Goal: Task Accomplishment & Management: Complete application form

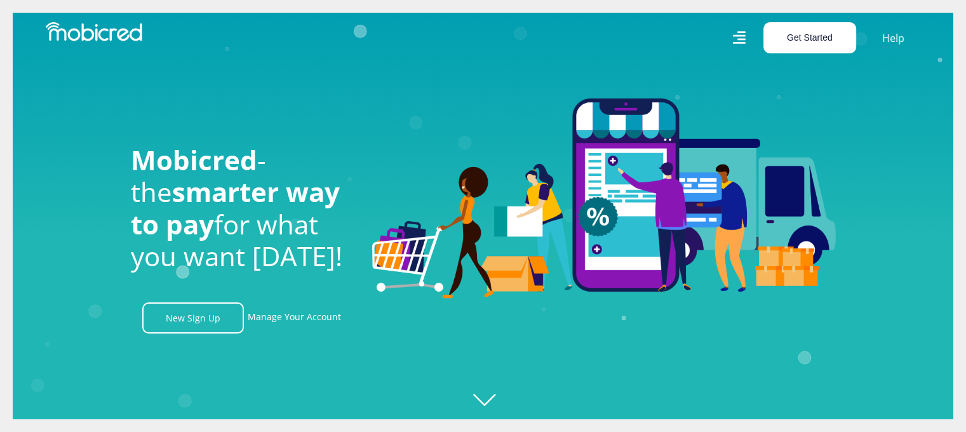
scroll to position [0, 905]
click at [826, 46] on button "Get Started" at bounding box center [810, 37] width 93 height 31
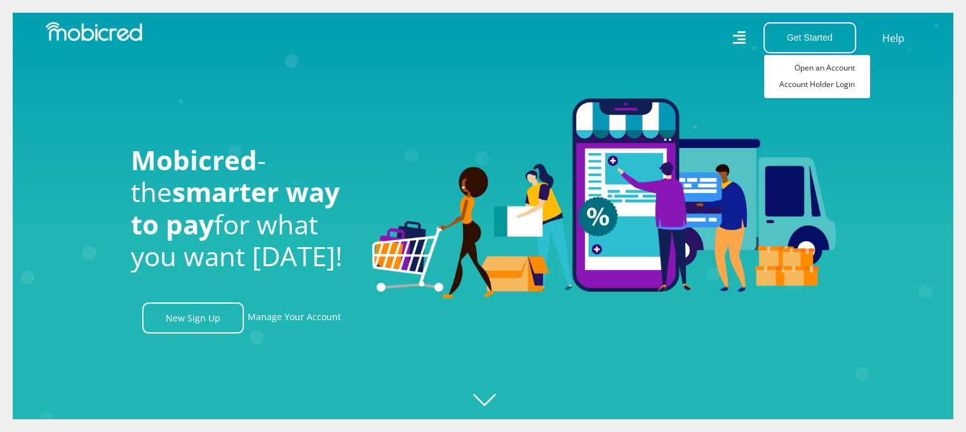
scroll to position [0, 1629]
click at [836, 69] on link "Open an Account" at bounding box center [817, 68] width 106 height 17
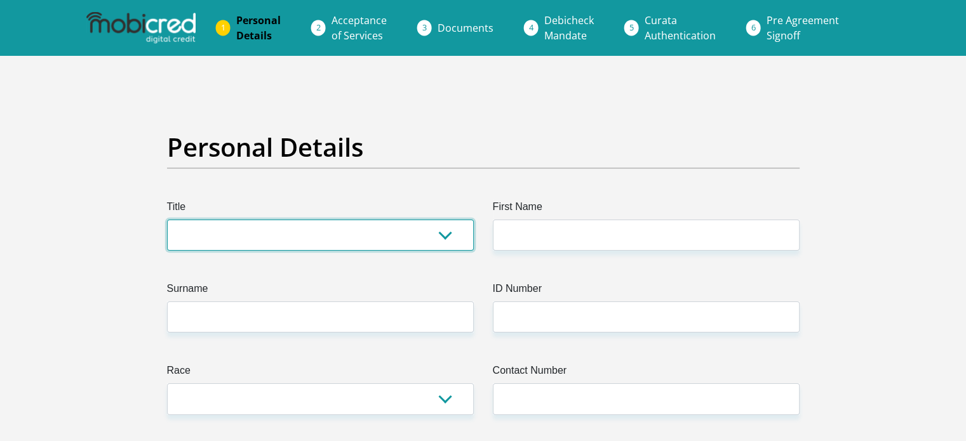
drag, startPoint x: 0, startPoint y: 0, endPoint x: 440, endPoint y: 247, distance: 504.2
click at [440, 247] on select "Mr Ms Mrs Dr [PERSON_NAME]" at bounding box center [320, 235] width 307 height 31
select select "Mrs"
click at [167, 220] on select "Mr Ms Mrs Dr Other" at bounding box center [320, 235] width 307 height 31
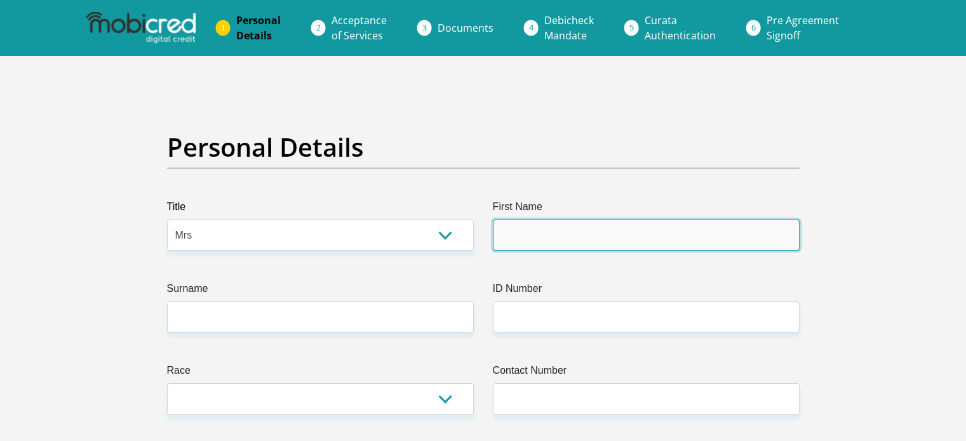
click at [535, 235] on input "First Name" at bounding box center [646, 235] width 307 height 31
type input "Liesl"
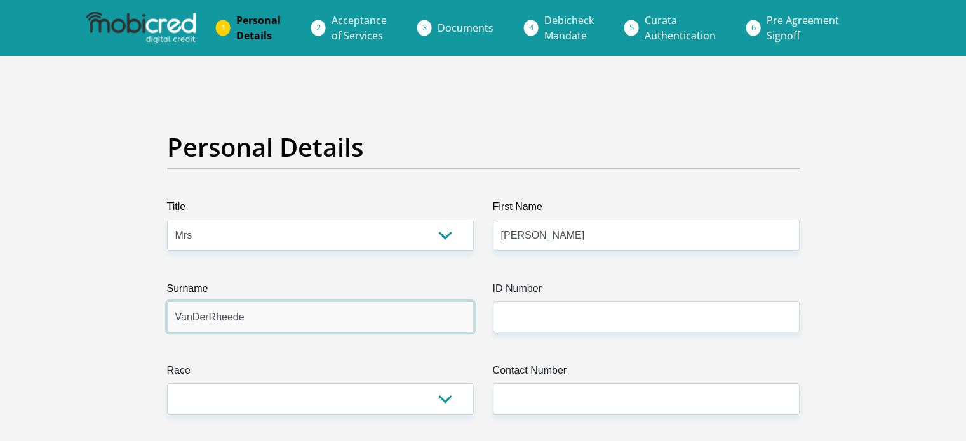
type input "VanDerRheede"
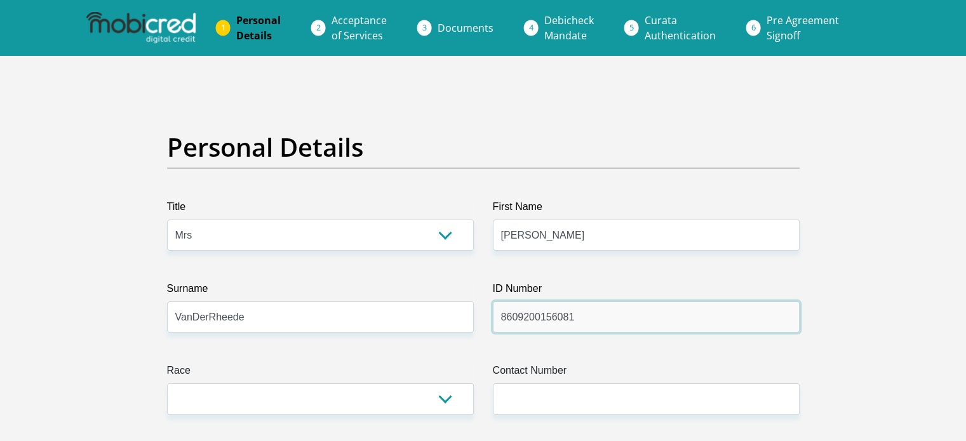
type input "8609200156081"
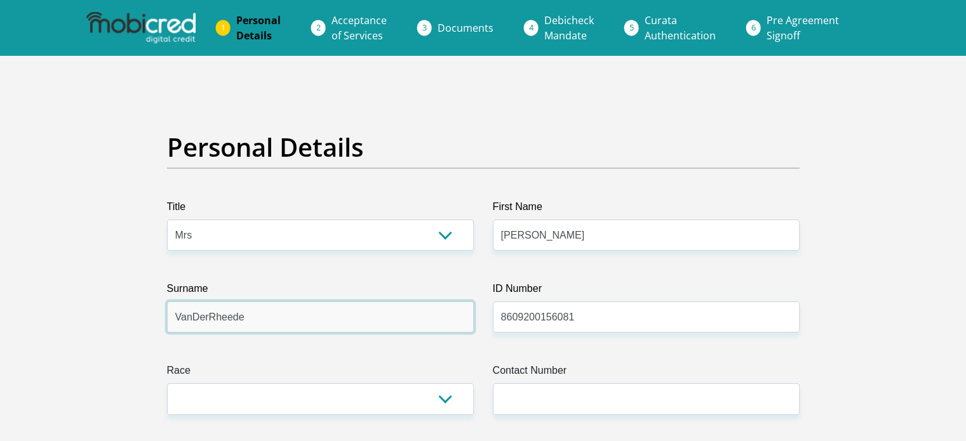
click at [204, 316] on input "VanDerRheede" at bounding box center [320, 317] width 307 height 31
click at [206, 318] on input "VanDerRheede" at bounding box center [320, 317] width 307 height 31
type input "VanDerRheede"
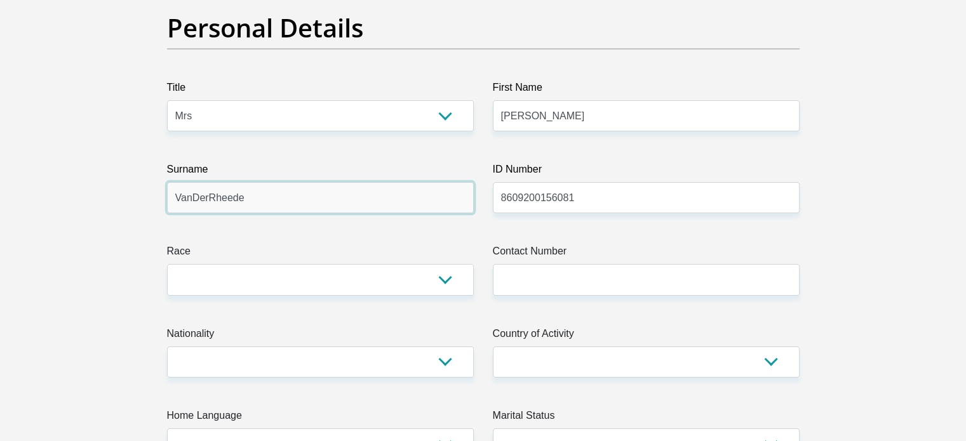
scroll to position [127, 0]
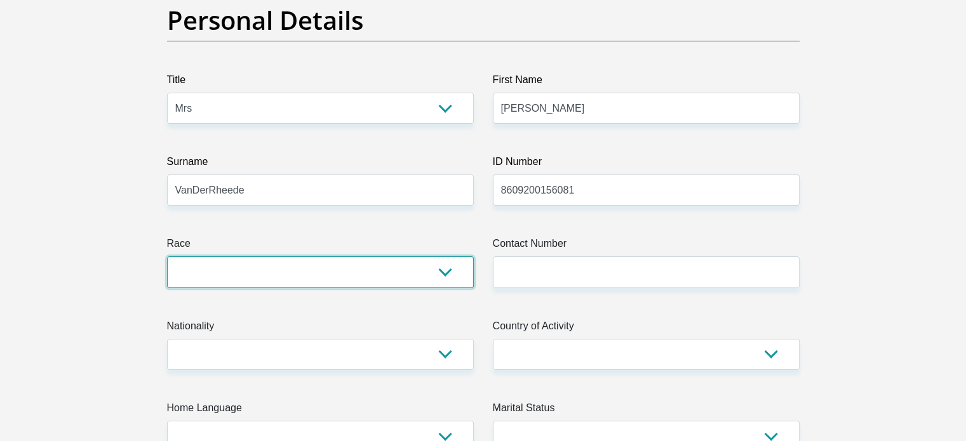
drag, startPoint x: 285, startPoint y: 276, endPoint x: 285, endPoint y: 286, distance: 10.8
click at [285, 276] on select "Black Coloured Indian White Other" at bounding box center [320, 272] width 307 height 31
select select "2"
click at [167, 257] on select "Black Coloured Indian White Other" at bounding box center [320, 272] width 307 height 31
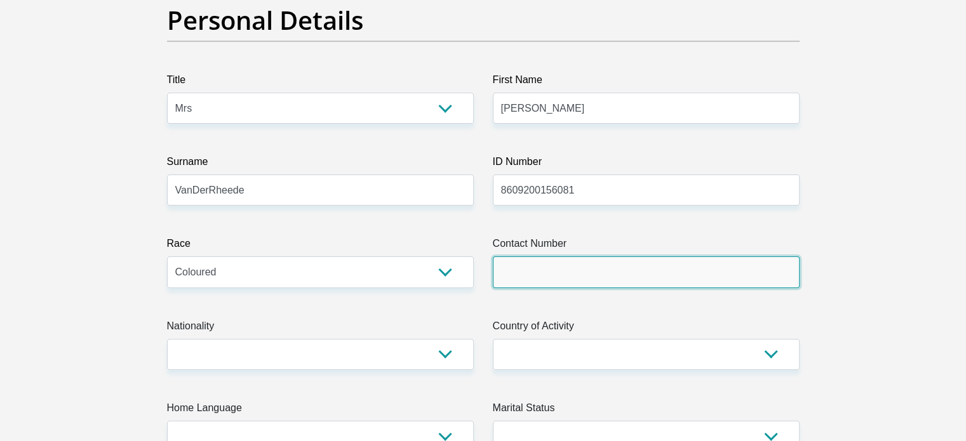
click at [615, 258] on input "Contact Number" at bounding box center [646, 272] width 307 height 31
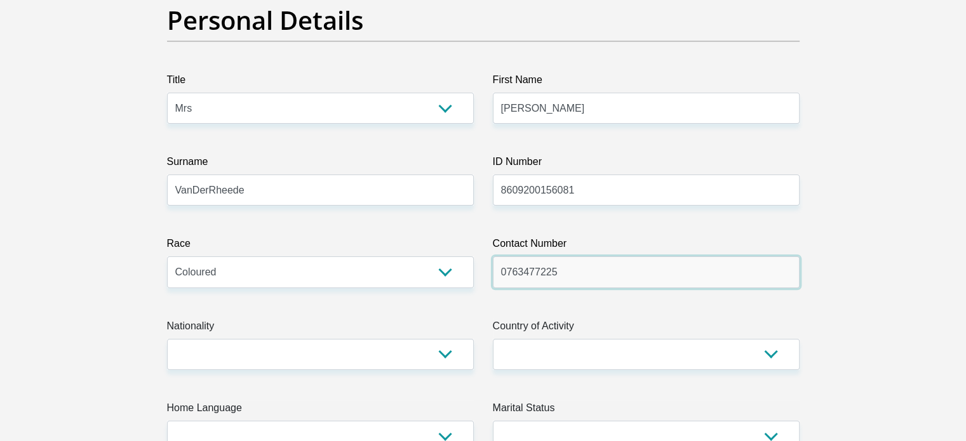
type input "0763477225"
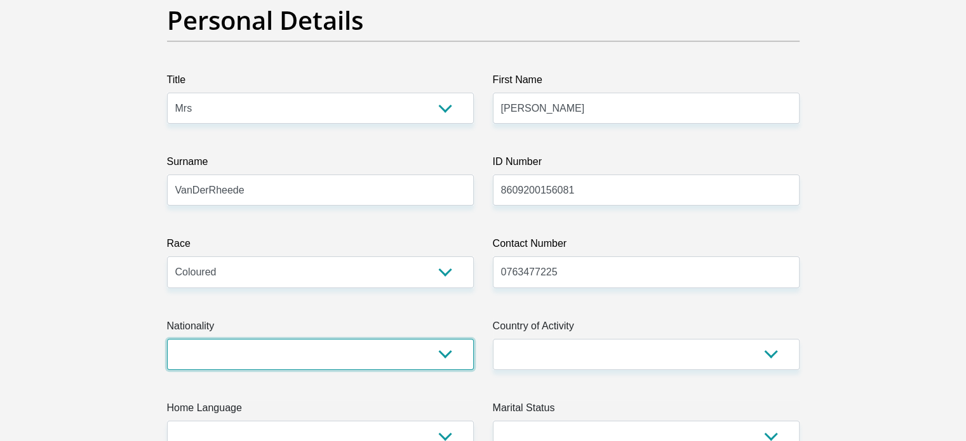
click at [410, 342] on select "South Africa Afghanistan Aland Islands Albania Algeria America Samoa American V…" at bounding box center [320, 354] width 307 height 31
select select "ZAF"
click at [167, 339] on select "South Africa Afghanistan Aland Islands Albania Algeria America Samoa American V…" at bounding box center [320, 354] width 307 height 31
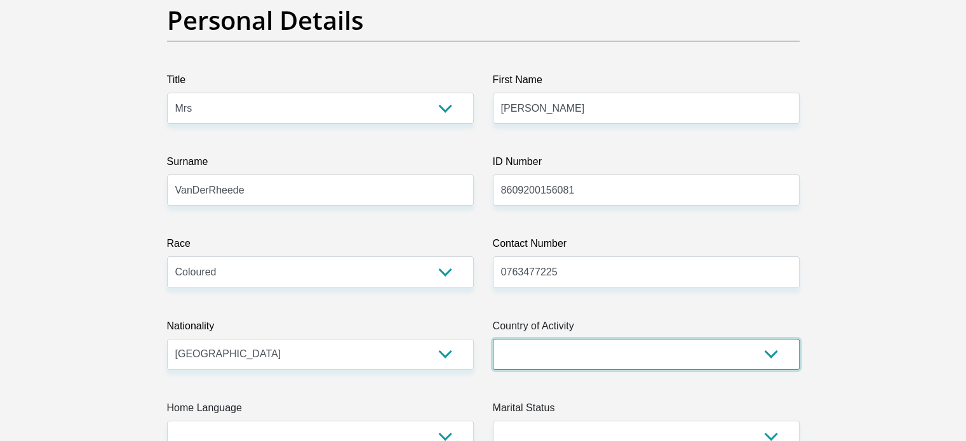
click at [557, 353] on select "South Africa Afghanistan Aland Islands Albania Algeria America Samoa American V…" at bounding box center [646, 354] width 307 height 31
select select "ZAF"
click at [493, 339] on select "South Africa Afghanistan Aland Islands Albania Algeria America Samoa American V…" at bounding box center [646, 354] width 307 height 31
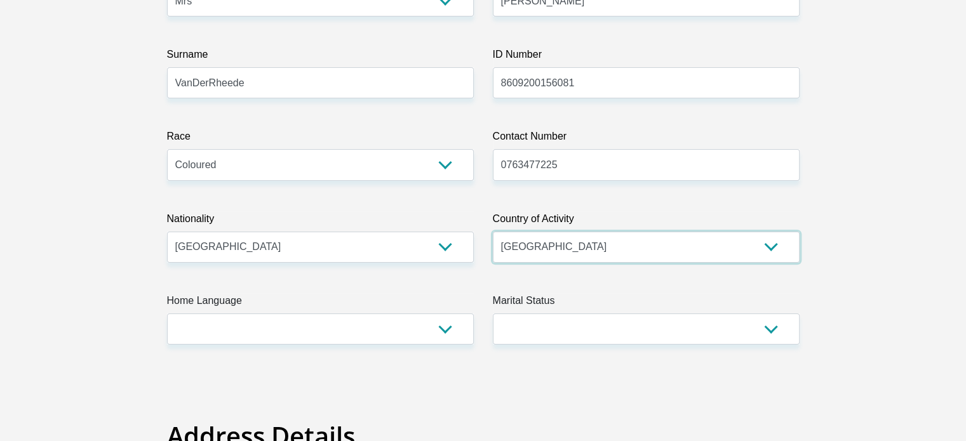
scroll to position [381, 0]
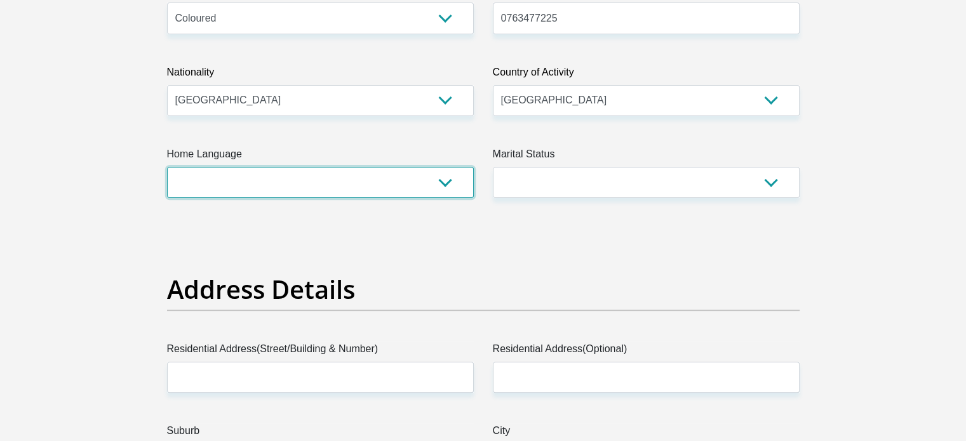
click at [238, 187] on select "Afrikaans English Sepedi South Ndebele Southern Sotho Swati Tsonga Tswana Venda…" at bounding box center [320, 182] width 307 height 31
select select "eng"
click at [167, 167] on select "Afrikaans English Sepedi South Ndebele Southern Sotho Swati Tsonga Tswana Venda…" at bounding box center [320, 182] width 307 height 31
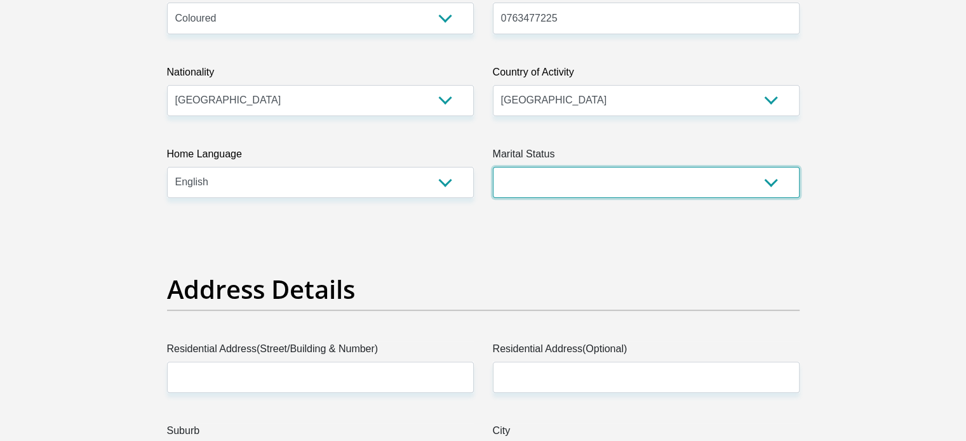
drag, startPoint x: 575, startPoint y: 179, endPoint x: 586, endPoint y: 192, distance: 17.6
click at [575, 179] on select "Married ANC Single Divorced Widowed Married COP or Customary Law" at bounding box center [646, 182] width 307 height 31
select select "5"
click at [493, 167] on select "Married ANC Single Divorced Widowed Married COP or Customary Law" at bounding box center [646, 182] width 307 height 31
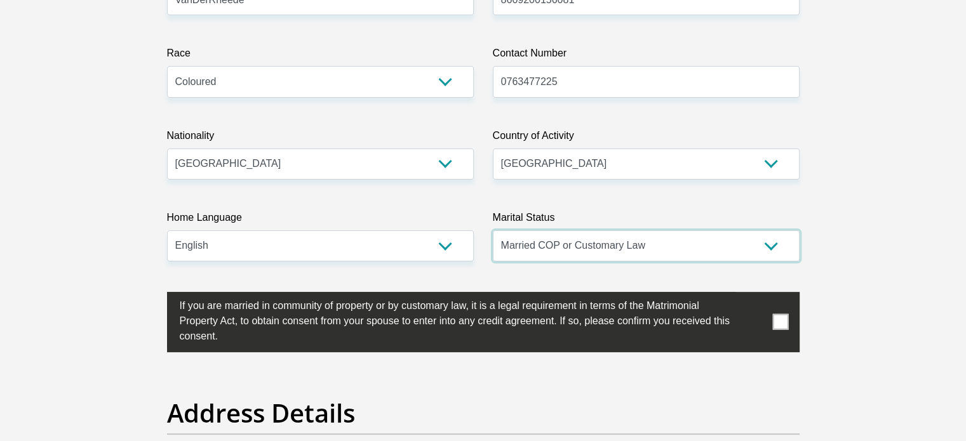
scroll to position [318, 0]
click at [783, 324] on span at bounding box center [780, 322] width 16 height 16
click at [154, 295] on input "checkbox" at bounding box center [154, 295] width 0 height 0
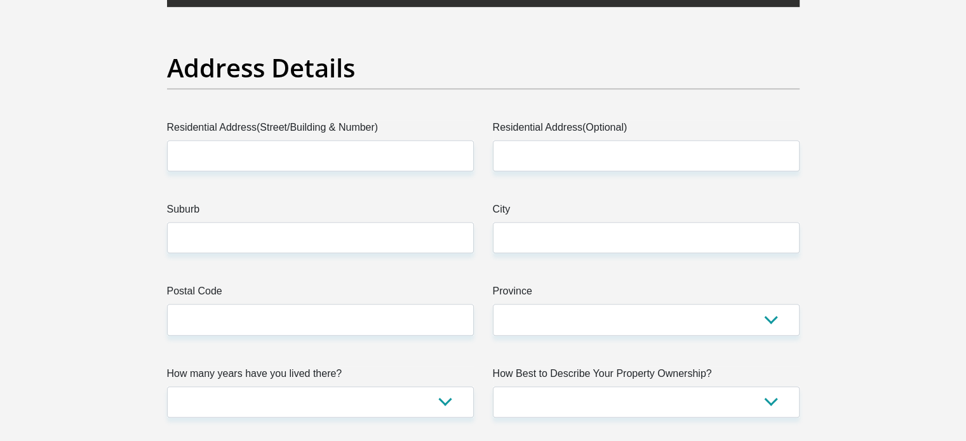
scroll to position [699, 0]
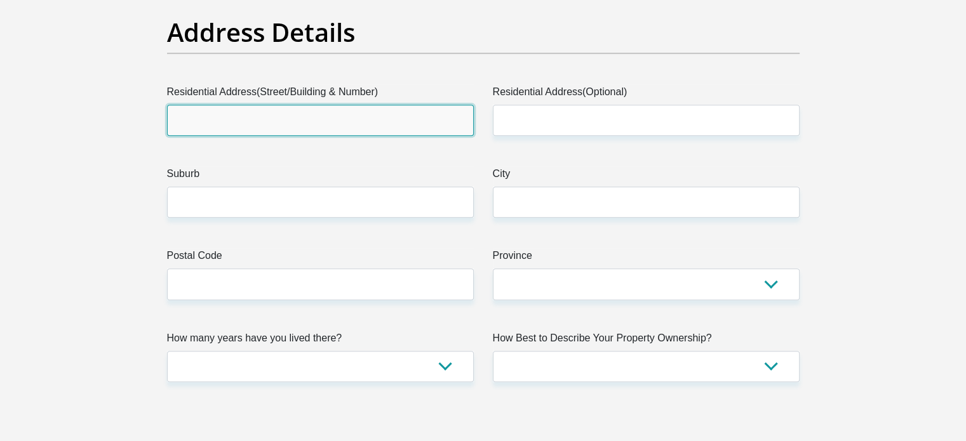
click at [284, 112] on input "Residential Address(Street/Building & Number)" at bounding box center [320, 120] width 307 height 31
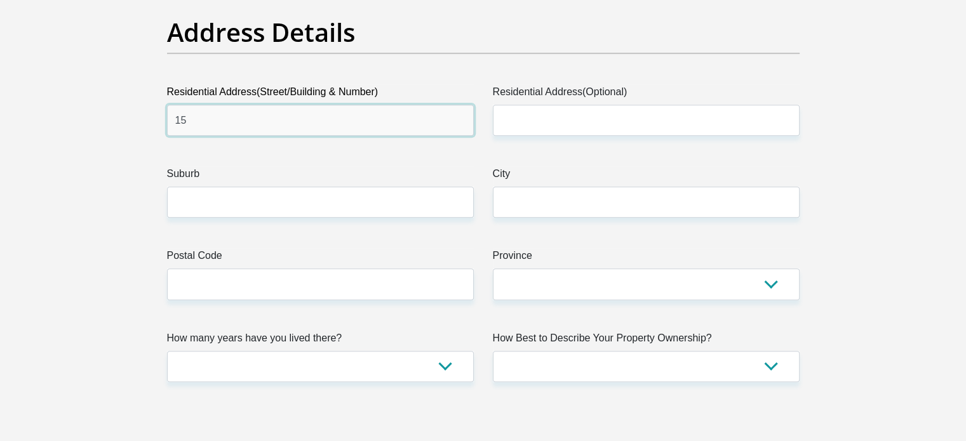
type input "1"
type input "New Braamfontein Lofts"
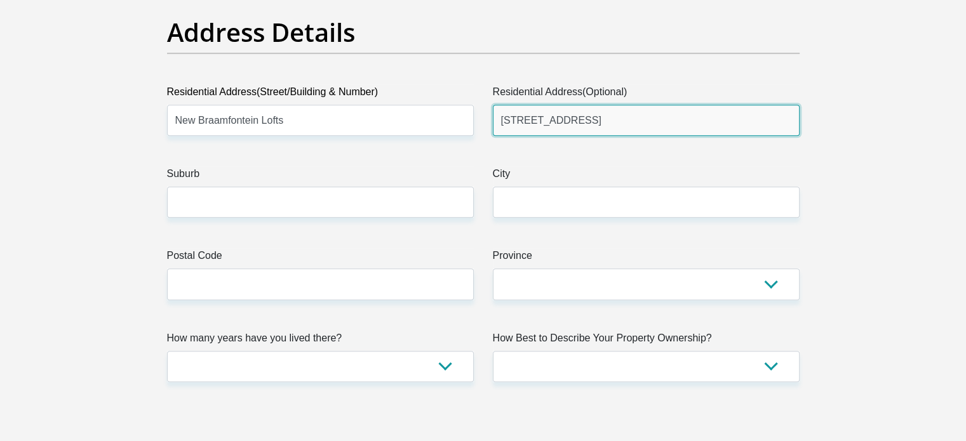
type input "15 Smit street"
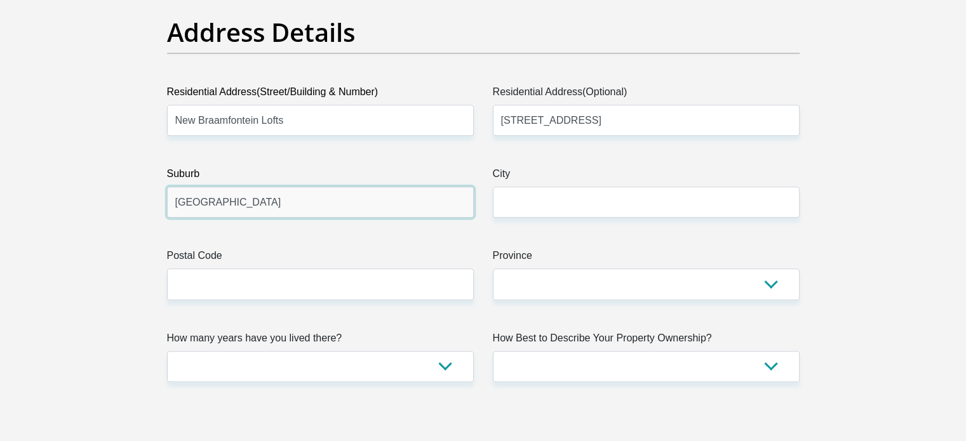
type input "Braamfontein"
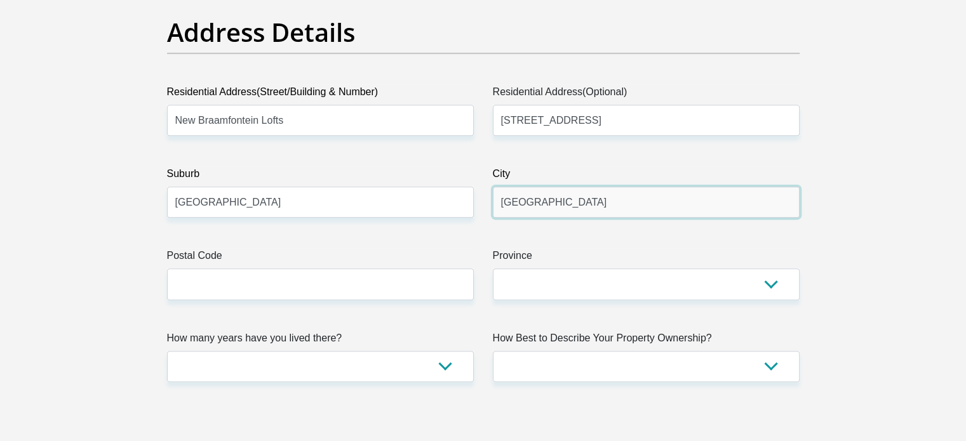
type input "Johannesburg"
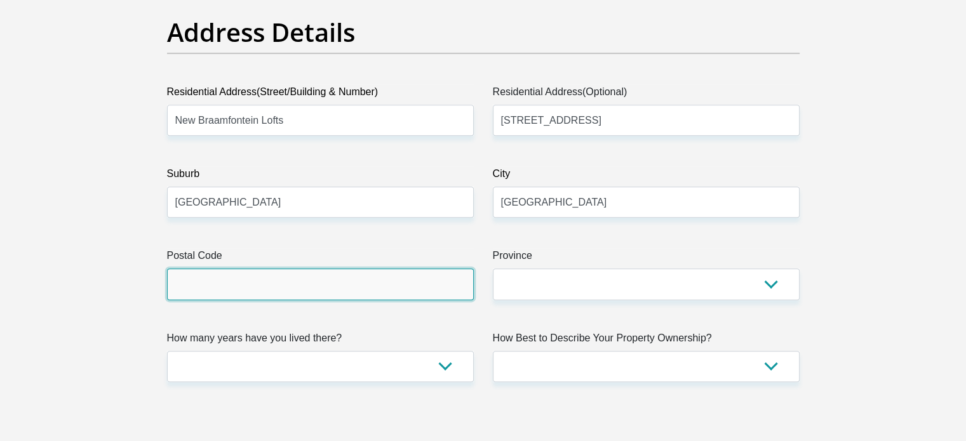
click at [326, 290] on input "Postal Code" at bounding box center [320, 284] width 307 height 31
type input "2001"
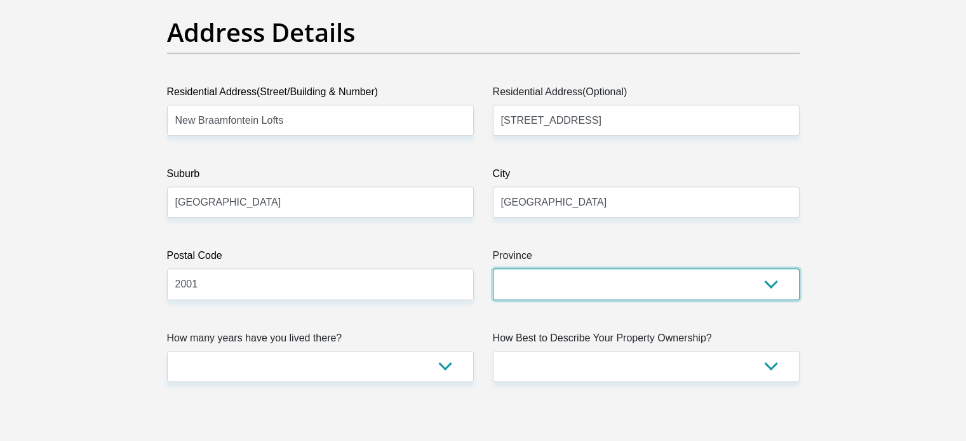
click at [563, 295] on select "Eastern Cape Free State Gauteng KwaZulu-Natal Limpopo Mpumalanga Northern Cape …" at bounding box center [646, 284] width 307 height 31
select select "Gauteng"
click at [493, 269] on select "Eastern Cape Free State Gauteng KwaZulu-Natal Limpopo Mpumalanga Northern Cape …" at bounding box center [646, 284] width 307 height 31
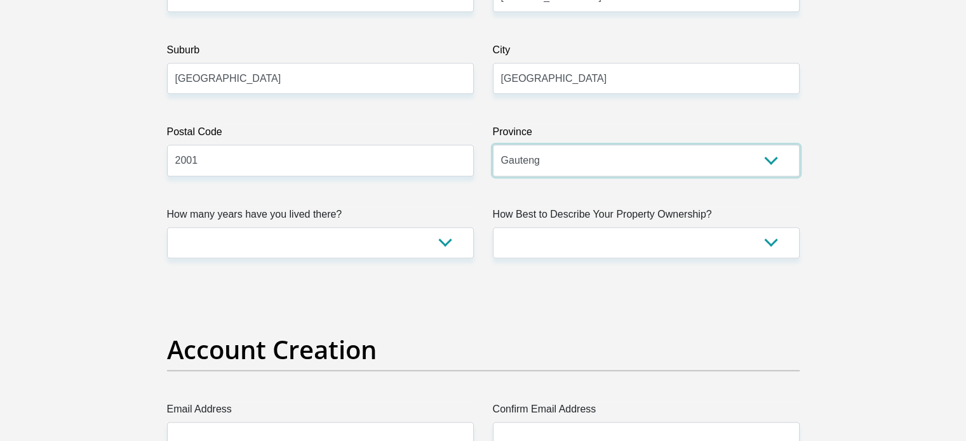
scroll to position [826, 0]
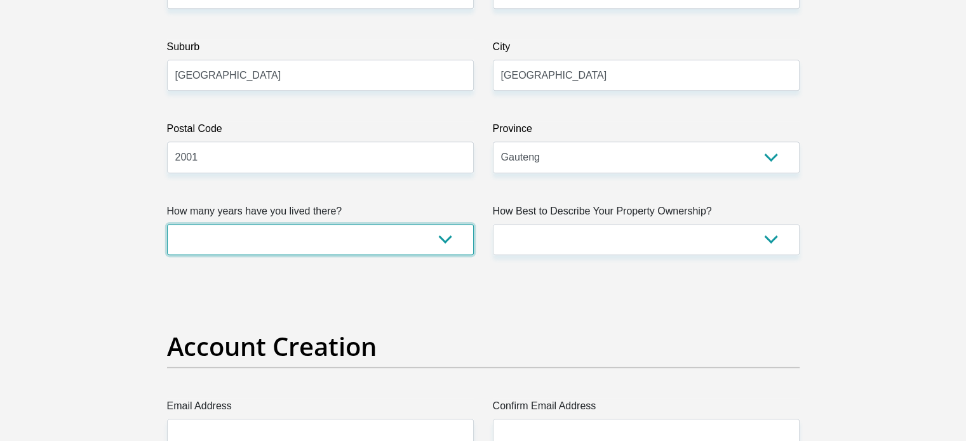
click at [244, 239] on select "less than 1 year 1-3 years 3-5 years 5+ years" at bounding box center [320, 239] width 307 height 31
click at [167, 224] on select "less than 1 year 1-3 years 3-5 years 5+ years" at bounding box center [320, 239] width 307 height 31
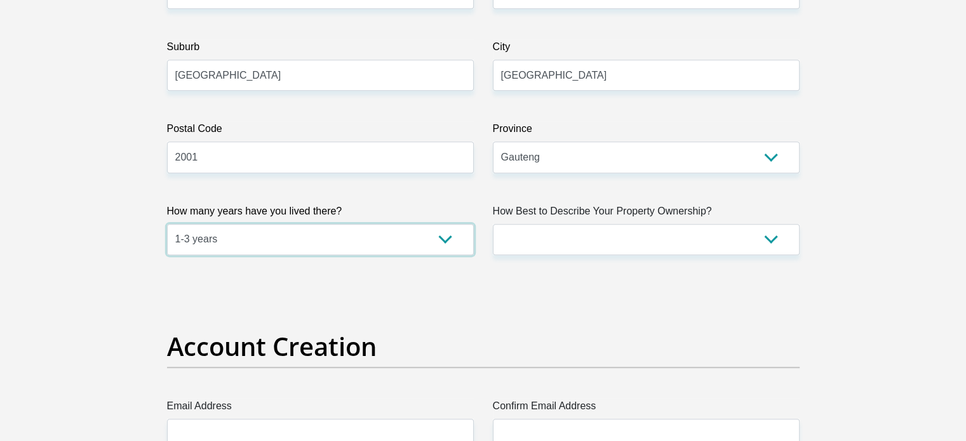
click at [239, 229] on select "less than 1 year 1-3 years 3-5 years 5+ years" at bounding box center [320, 239] width 307 height 31
select select "4"
click at [167, 224] on select "less than 1 year 1-3 years 3-5 years 5+ years" at bounding box center [320, 239] width 307 height 31
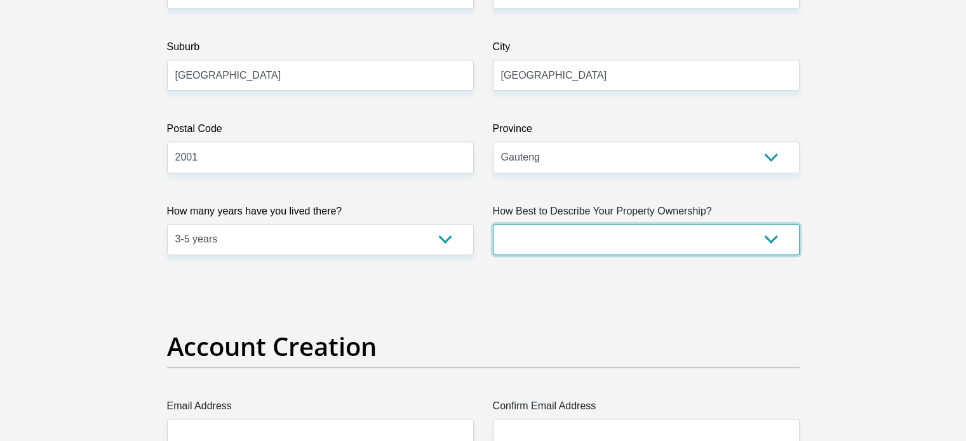
click at [606, 246] on select "Owned Rented Family Owned Company Dwelling" at bounding box center [646, 239] width 307 height 31
select select "Rented"
click at [493, 224] on select "Owned Rented Family Owned Company Dwelling" at bounding box center [646, 239] width 307 height 31
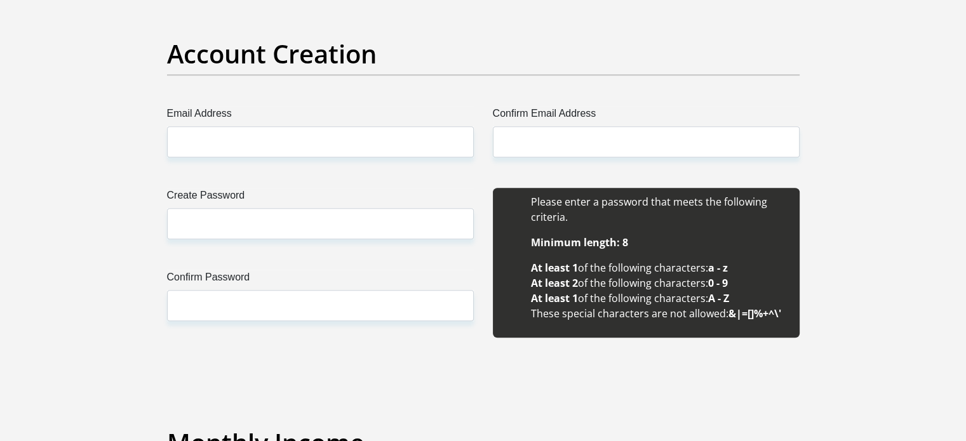
scroll to position [1143, 0]
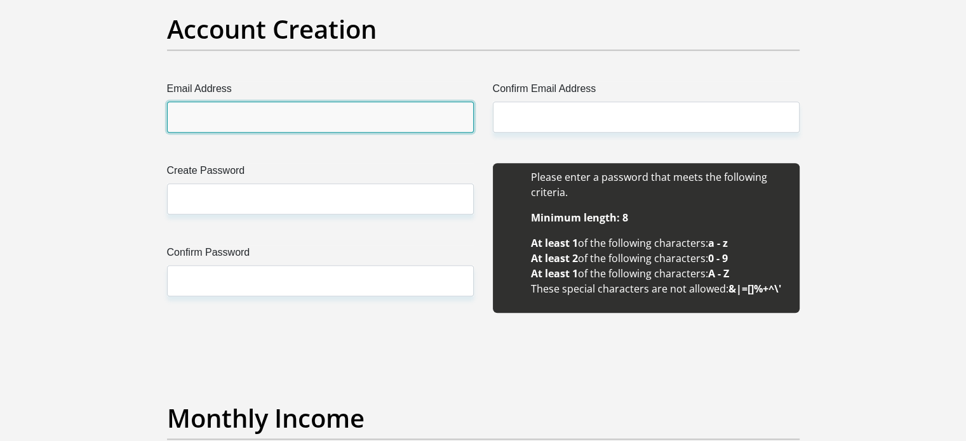
click at [235, 128] on input "Email Address" at bounding box center [320, 117] width 307 height 31
type input "lieslvanderrheede@gmail.com"
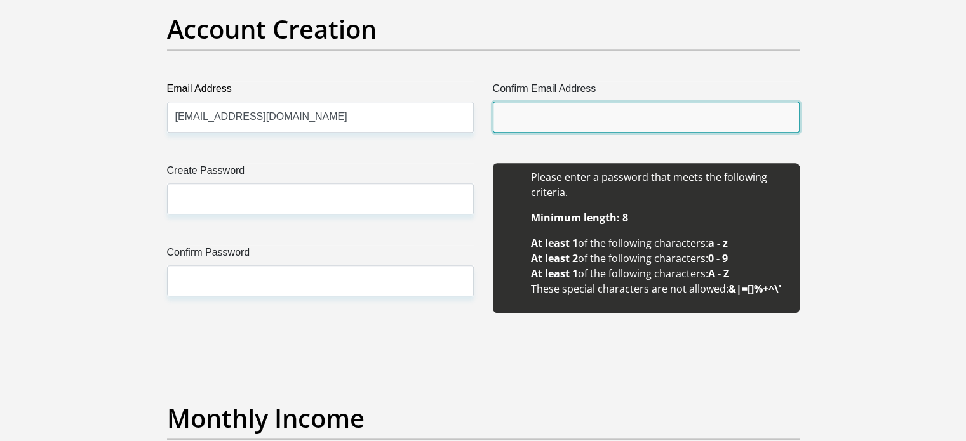
click at [511, 125] on input "Confirm Email Address" at bounding box center [646, 117] width 307 height 31
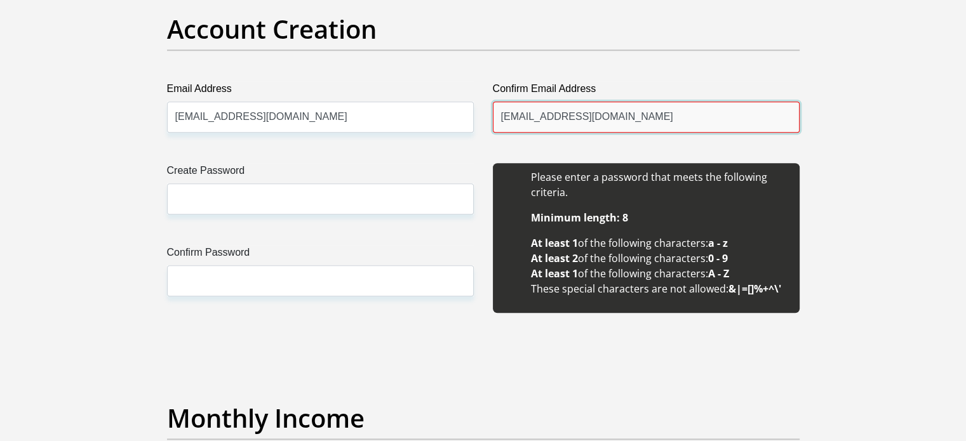
type input "lieslvanderrheede@gmail.com"
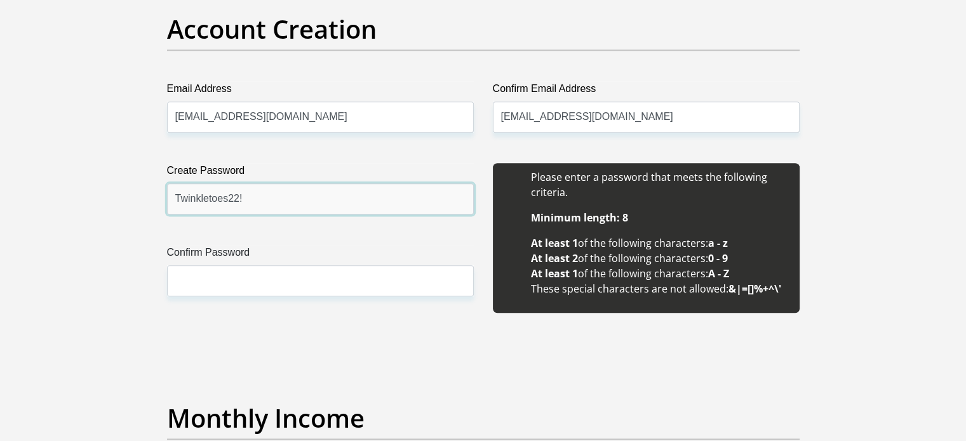
type input "Twinkletoes22!"
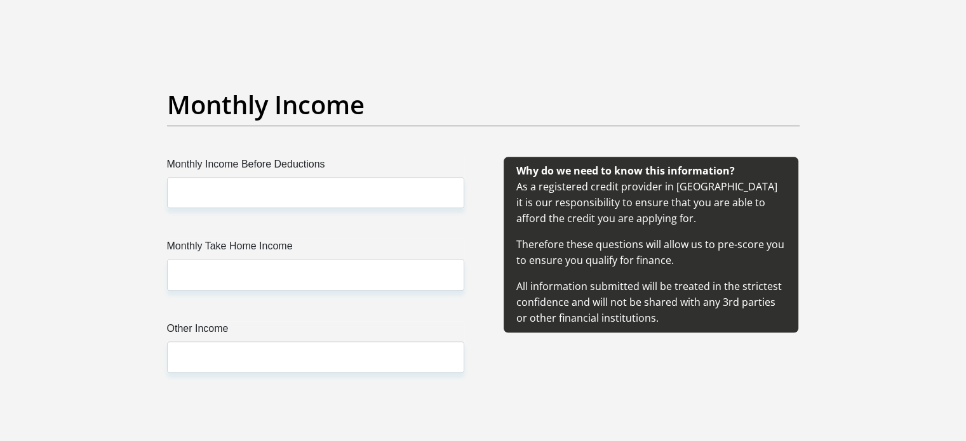
scroll to position [1461, 0]
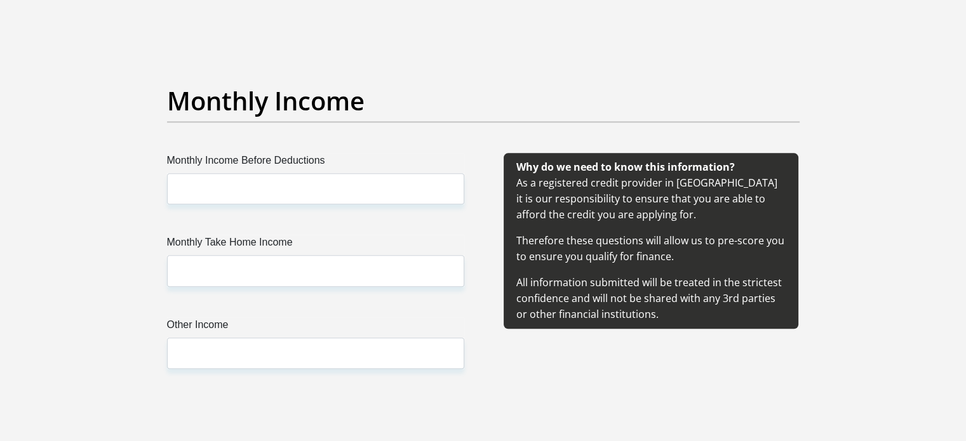
type input "Twinkletoes22!"
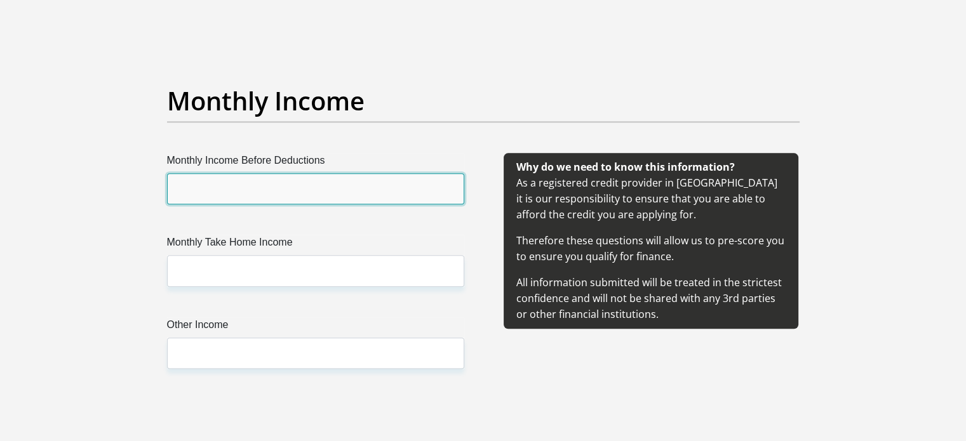
click at [228, 192] on input "Monthly Income Before Deductions" at bounding box center [315, 188] width 297 height 31
type input "38000"
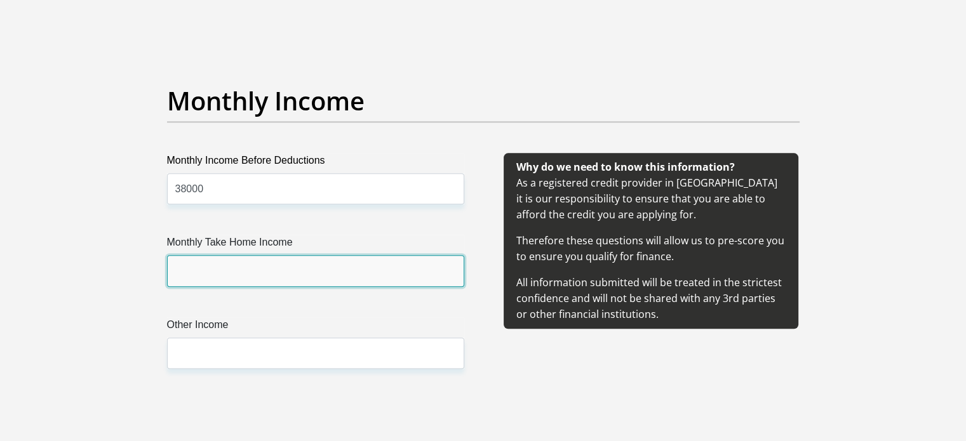
click at [315, 277] on input "Monthly Take Home Income" at bounding box center [315, 270] width 297 height 31
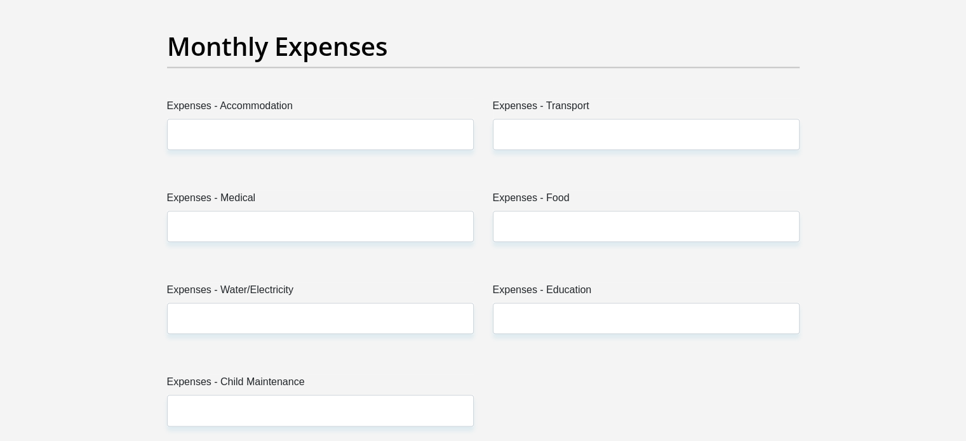
scroll to position [1887, 0]
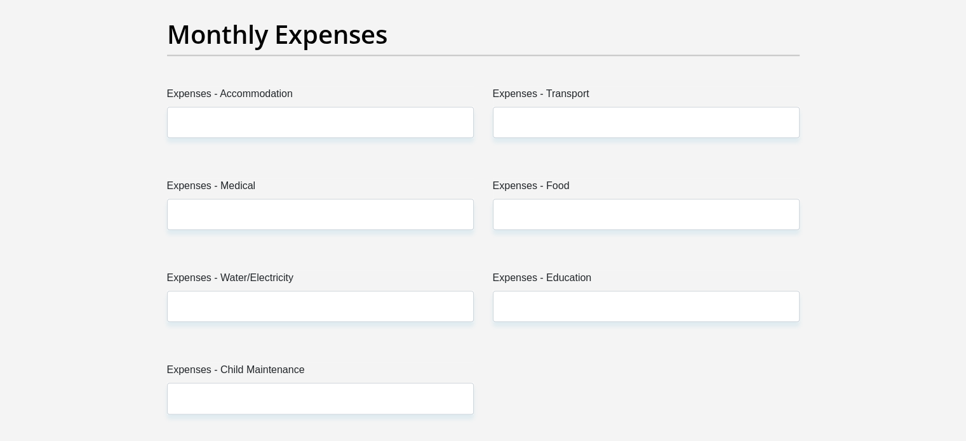
type input "26000"
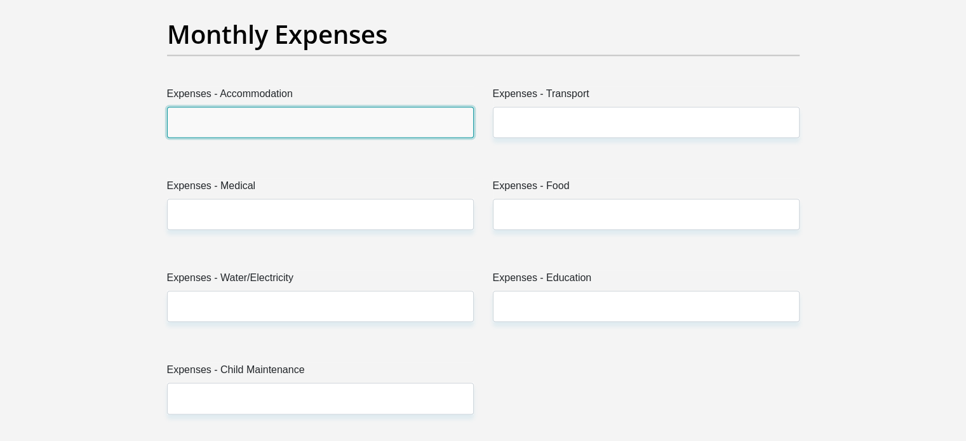
click at [258, 116] on input "Expenses - Accommodation" at bounding box center [320, 122] width 307 height 31
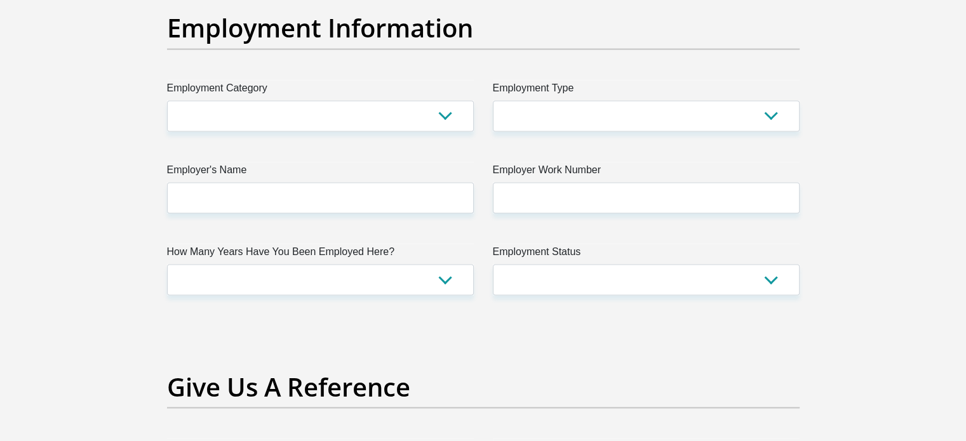
scroll to position [2395, 0]
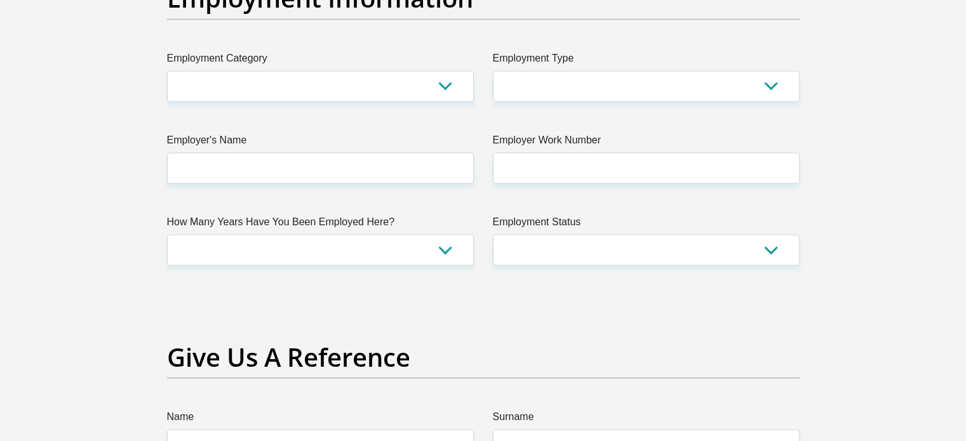
type input "10000"
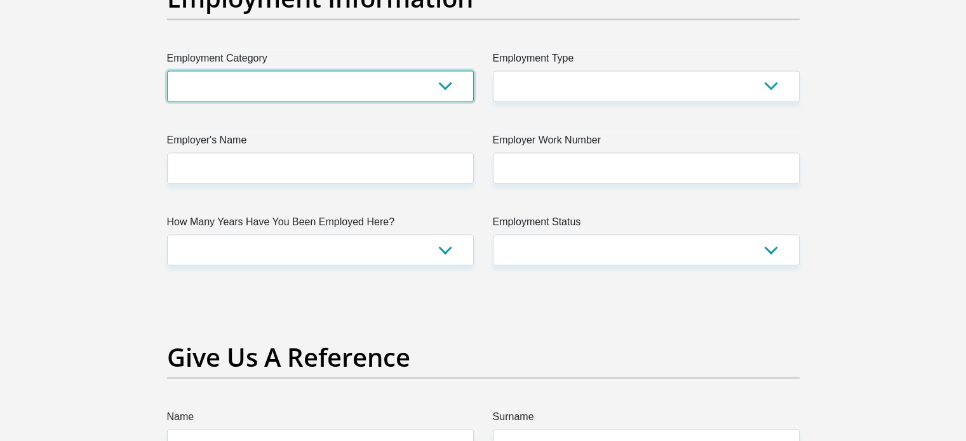
click at [233, 91] on select "AGRICULTURE ALCOHOL & TOBACCO CONSTRUCTION MATERIALS METALLURGY EQUIPMENT FOR R…" at bounding box center [320, 86] width 307 height 31
select select "31"
click at [167, 71] on select "AGRICULTURE ALCOHOL & TOBACCO CONSTRUCTION MATERIALS METALLURGY EQUIPMENT FOR R…" at bounding box center [320, 86] width 307 height 31
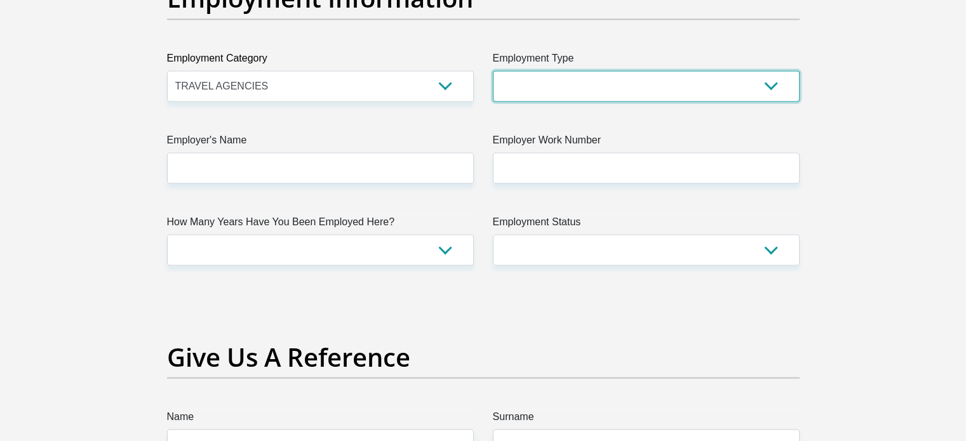
click at [581, 88] on select "College/Lecturer Craft Seller Creative Driver Executive Farmer Forces - Non Com…" at bounding box center [646, 86] width 307 height 31
select select "Office Staff/Clerk"
click at [493, 71] on select "College/Lecturer Craft Seller Creative Driver Executive Farmer Forces - Non Com…" at bounding box center [646, 86] width 307 height 31
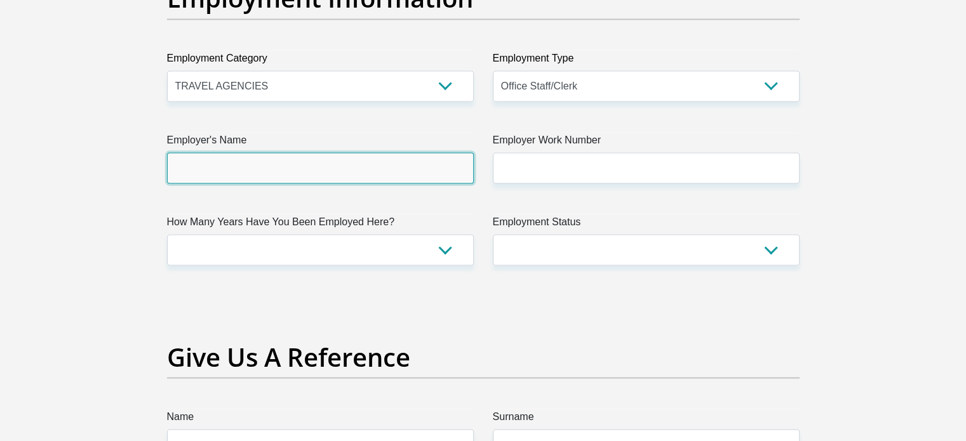
click at [265, 159] on input "Employer's Name" at bounding box center [320, 167] width 307 height 31
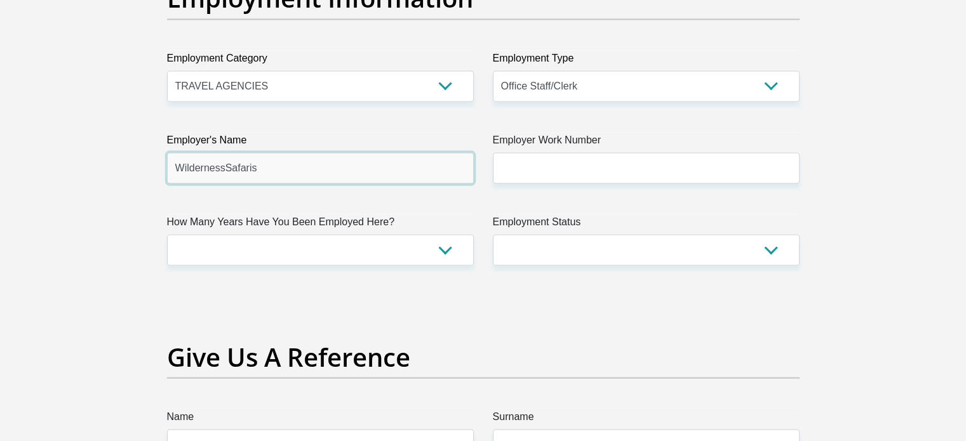
type input "WildernessSafaris"
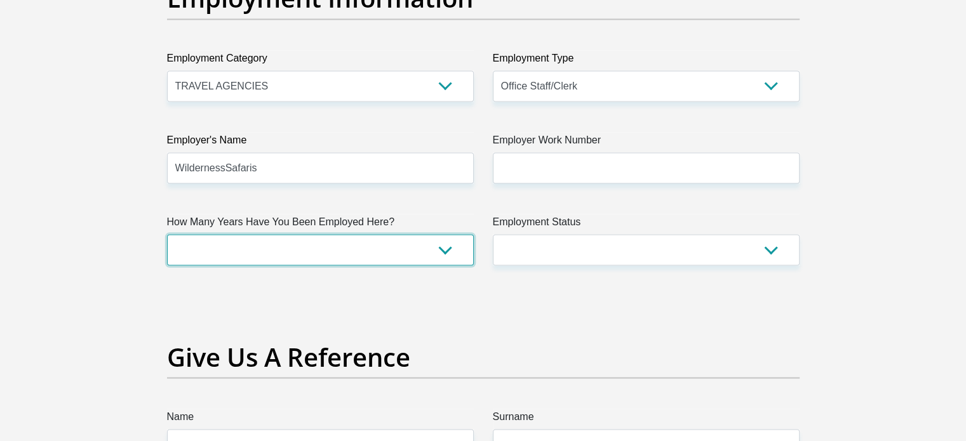
click at [274, 236] on select "less than 1 year 1-3 years 3-5 years 5+ years" at bounding box center [320, 249] width 307 height 31
select select "6"
click at [167, 234] on select "less than 1 year 1-3 years 3-5 years 5+ years" at bounding box center [320, 249] width 307 height 31
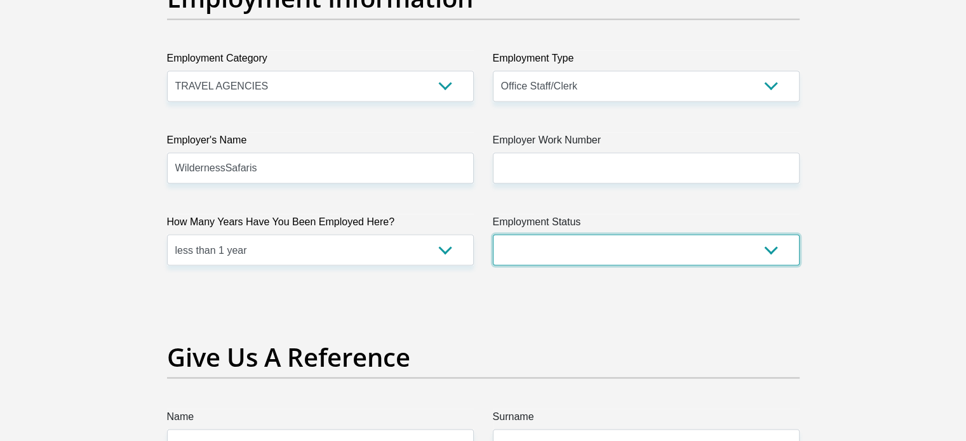
click at [570, 244] on select "Permanent/Full-time Part-time/Casual Contract Worker Self-Employed Housewife Re…" at bounding box center [646, 249] width 307 height 31
select select "1"
click at [493, 234] on select "Permanent/Full-time Part-time/Casual Contract Worker Self-Employed Housewife Re…" at bounding box center [646, 249] width 307 height 31
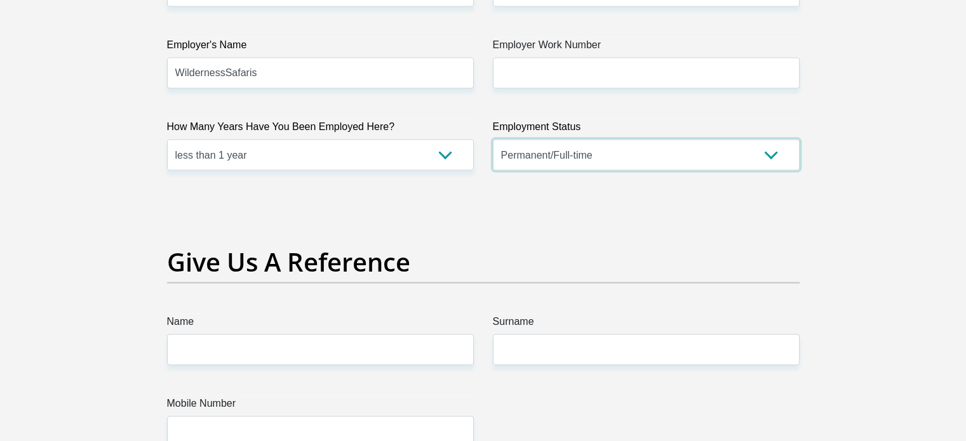
scroll to position [2649, 0]
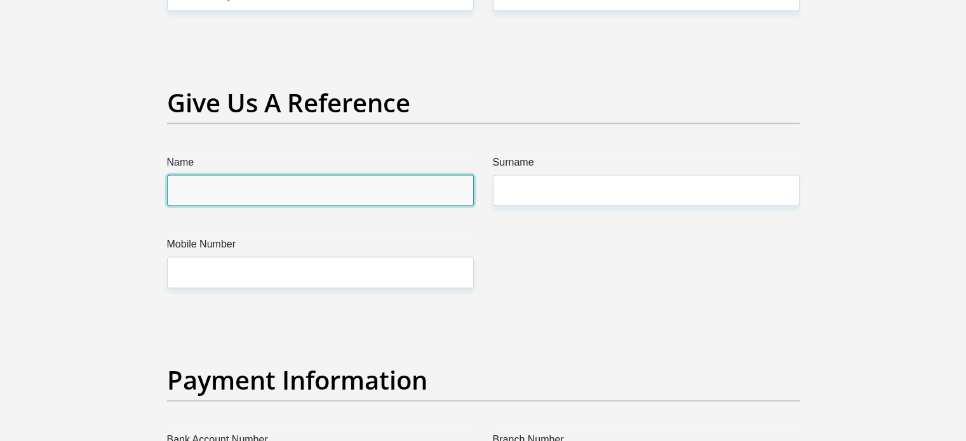
click at [232, 187] on input "Name" at bounding box center [320, 190] width 307 height 31
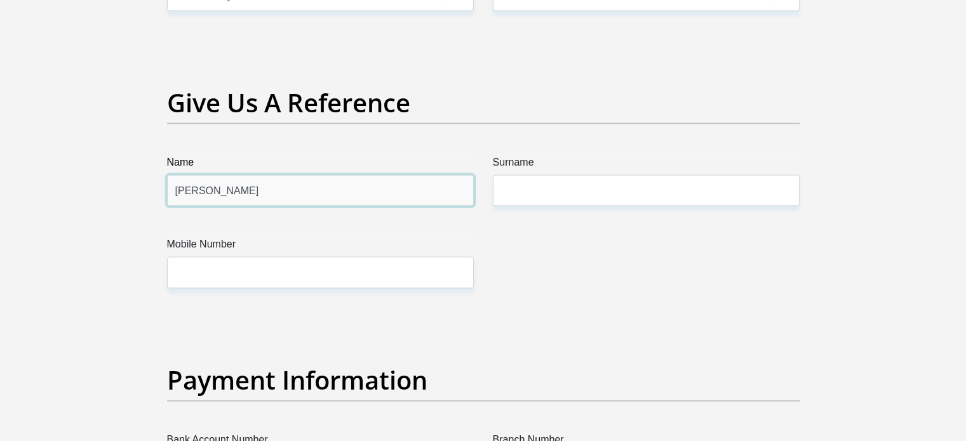
type input "Leroy"
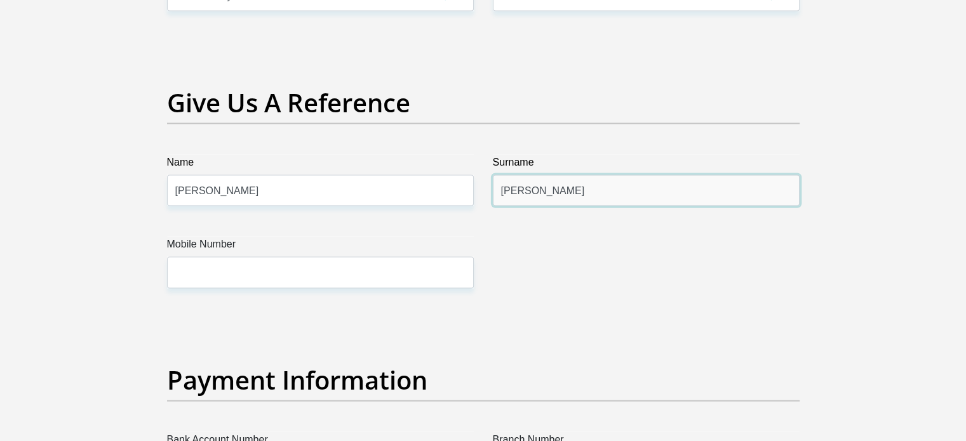
type input "Van Der Rheede"
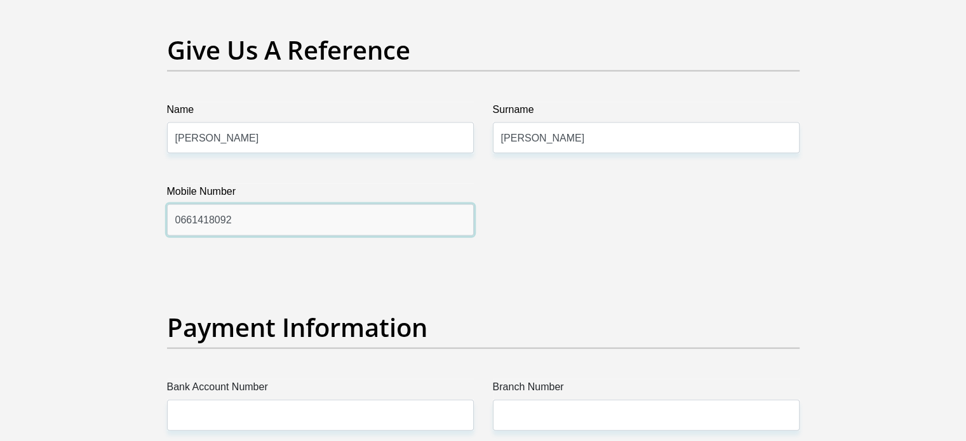
scroll to position [2967, 0]
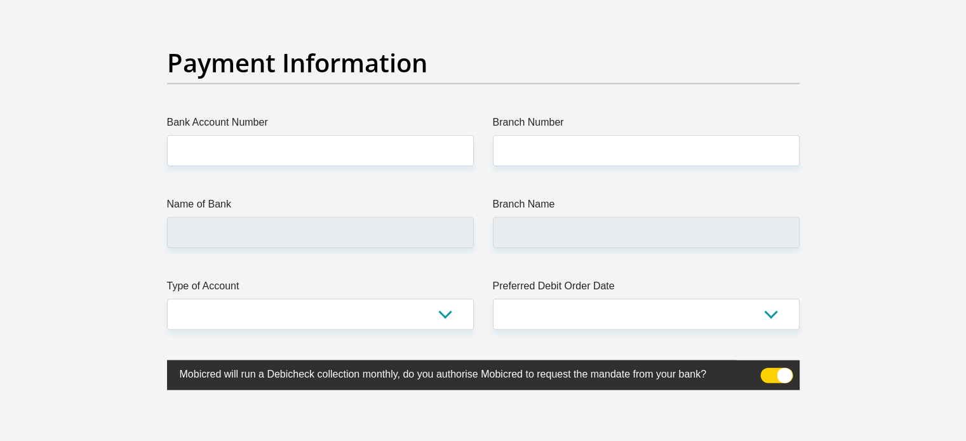
type input "0661418092"
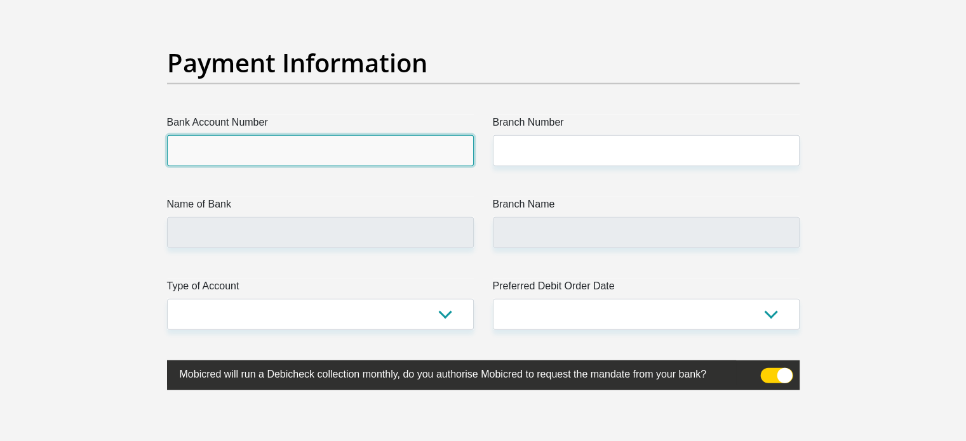
click at [259, 142] on input "Bank Account Number" at bounding box center [320, 150] width 307 height 31
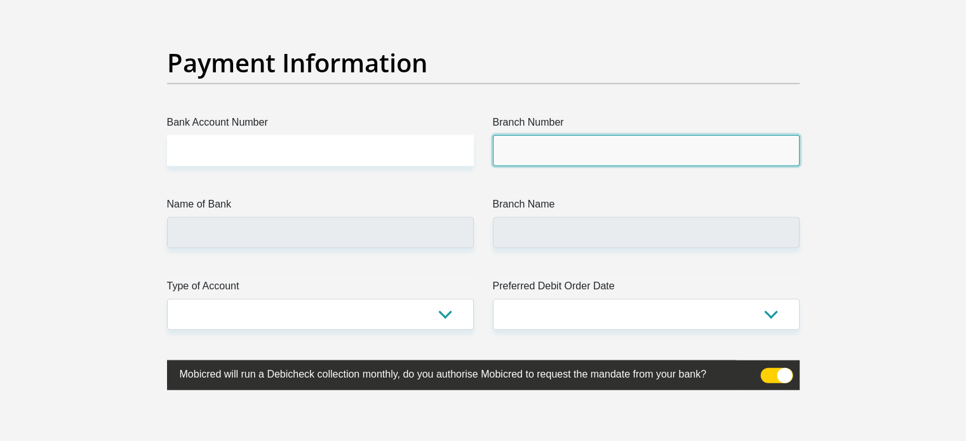
click at [528, 145] on input "Branch Number" at bounding box center [646, 150] width 307 height 31
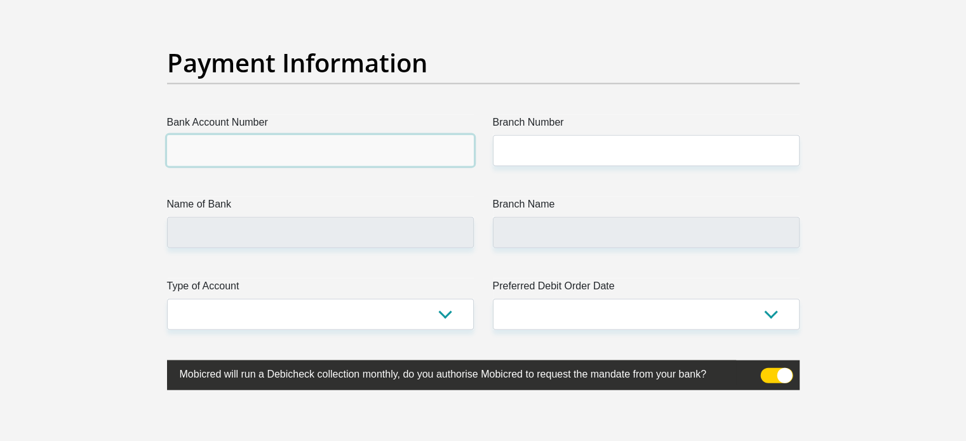
click at [368, 142] on input "Bank Account Number" at bounding box center [320, 150] width 307 height 31
paste input "63127537322"
type input "63127537322"
click at [565, 131] on label "Branch Number" at bounding box center [646, 125] width 307 height 20
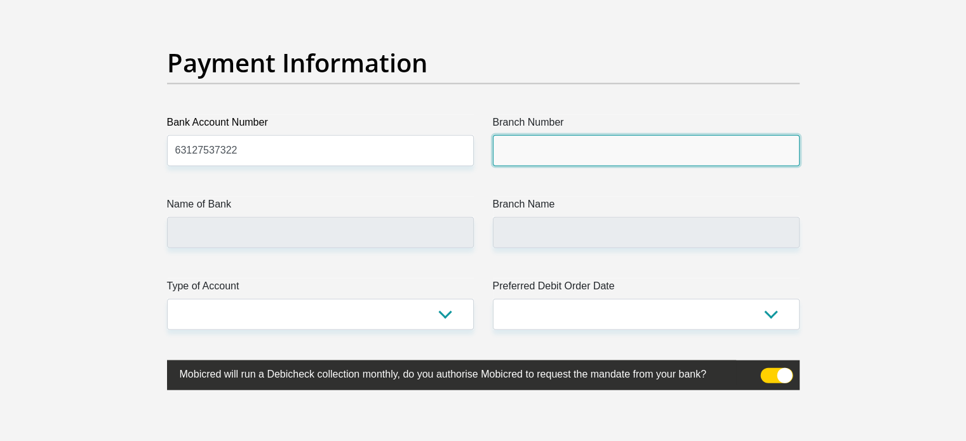
click at [565, 135] on input "Branch Number" at bounding box center [646, 150] width 307 height 31
click at [567, 158] on input "Branch Number" at bounding box center [646, 150] width 307 height 31
paste input "254405"
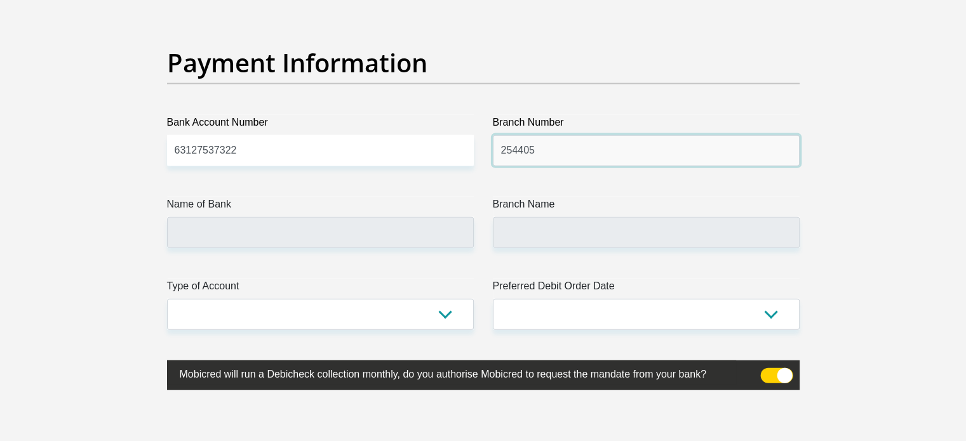
type input "254405"
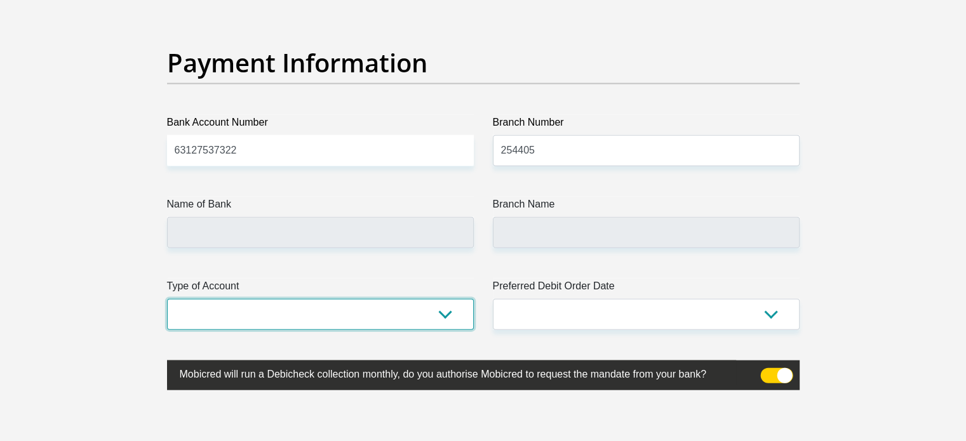
click at [245, 313] on select "Cheque Savings" at bounding box center [320, 314] width 307 height 31
select select "SAV"
click at [167, 299] on select "Cheque Savings" at bounding box center [320, 314] width 307 height 31
type input "FIRSTRAND BANK"
type input "MELROSE ARCH 063"
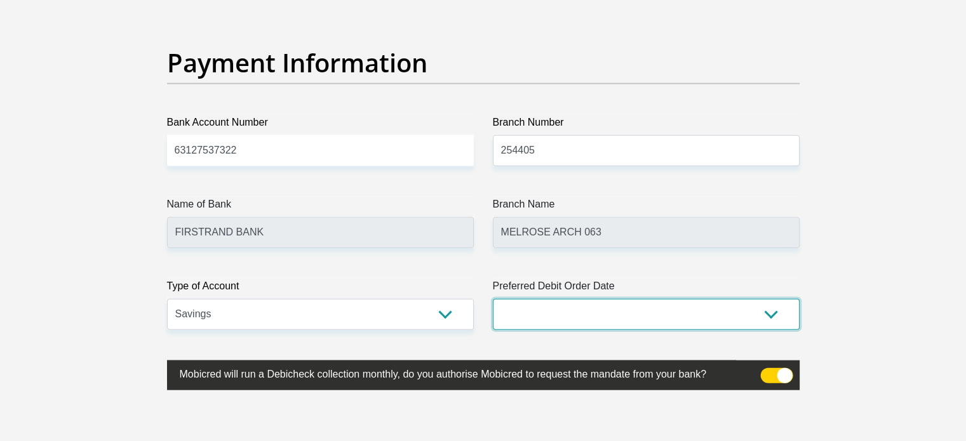
click at [624, 314] on select "1st 2nd 3rd 4th 5th 7th 18th 19th 20th 21st 22nd 23rd 24th 25th 26th 27th 28th …" at bounding box center [646, 314] width 307 height 31
select select "25"
click at [493, 299] on select "1st 2nd 3rd 4th 5th 7th 18th 19th 20th 21st 22nd 23rd 24th 25th 26th 27th 28th …" at bounding box center [646, 314] width 307 height 31
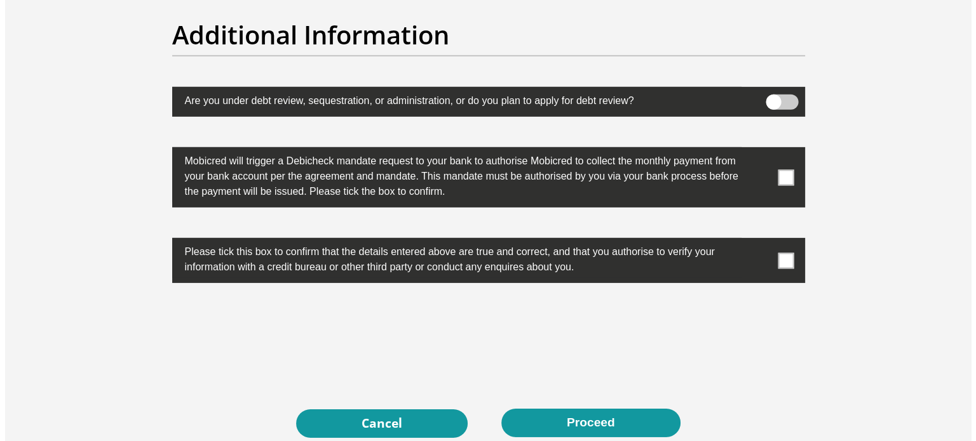
scroll to position [4047, 0]
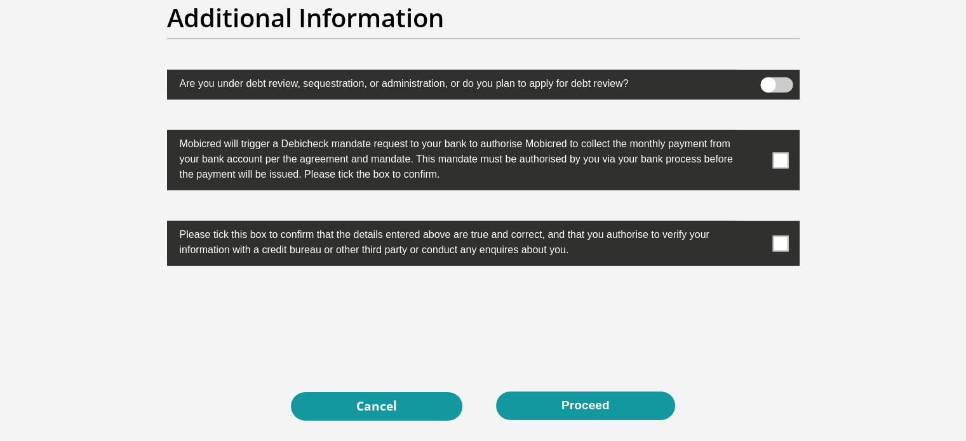
click at [770, 83] on span at bounding box center [776, 84] width 32 height 15
click at [768, 81] on input "checkbox" at bounding box center [768, 81] width 0 height 0
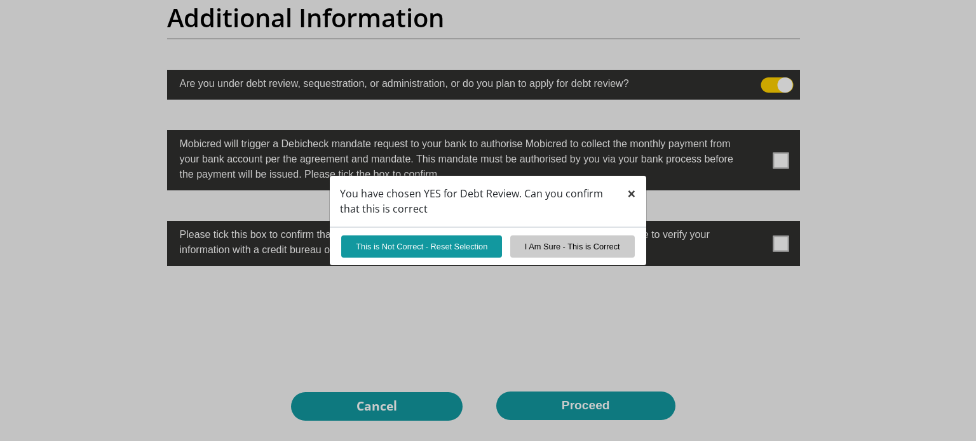
click at [630, 192] on span "×" at bounding box center [631, 193] width 9 height 21
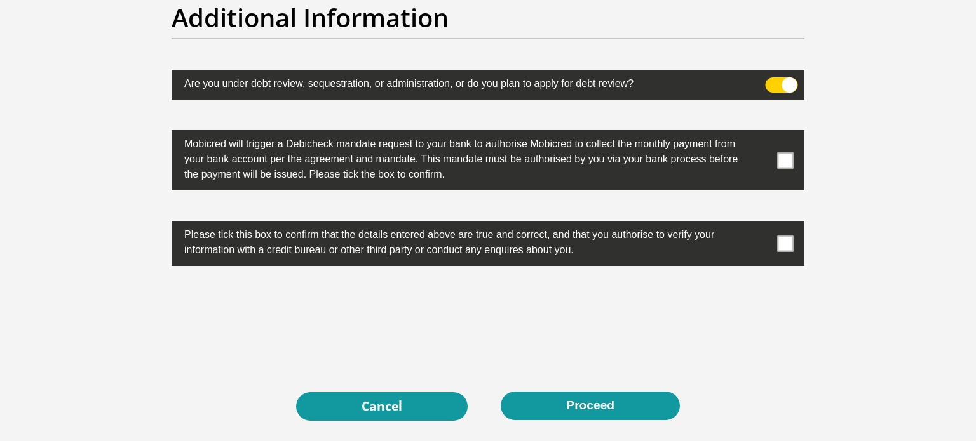
click at [787, 84] on span at bounding box center [781, 84] width 32 height 15
click at [772, 81] on input "checkbox" at bounding box center [772, 81] width 0 height 0
click at [785, 160] on span at bounding box center [785, 160] width 16 height 16
click at [760, 133] on input "checkbox" at bounding box center [760, 133] width 0 height 0
click at [786, 252] on label at bounding box center [488, 243] width 633 height 45
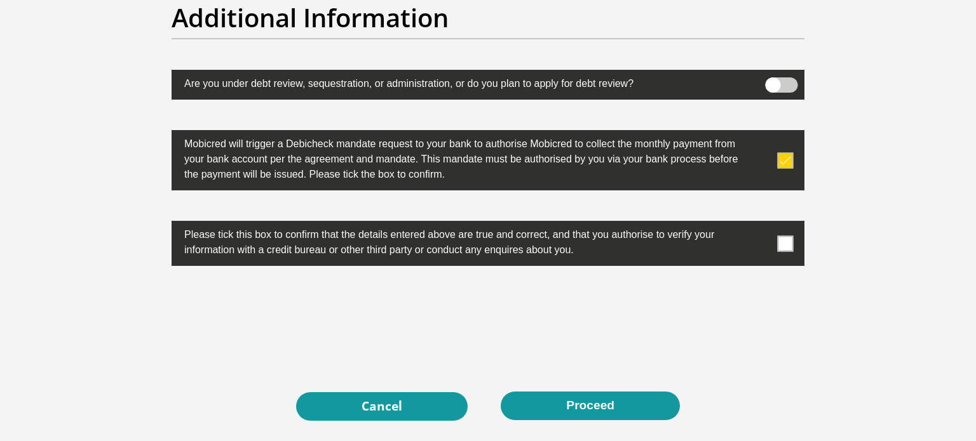
click at [760, 224] on input "checkbox" at bounding box center [760, 224] width 0 height 0
click at [785, 241] on span at bounding box center [785, 244] width 16 height 16
click at [760, 224] on input "checkbox" at bounding box center [760, 224] width 0 height 0
click at [783, 232] on label at bounding box center [488, 243] width 633 height 45
click at [760, 224] on input "checkbox" at bounding box center [760, 224] width 0 height 0
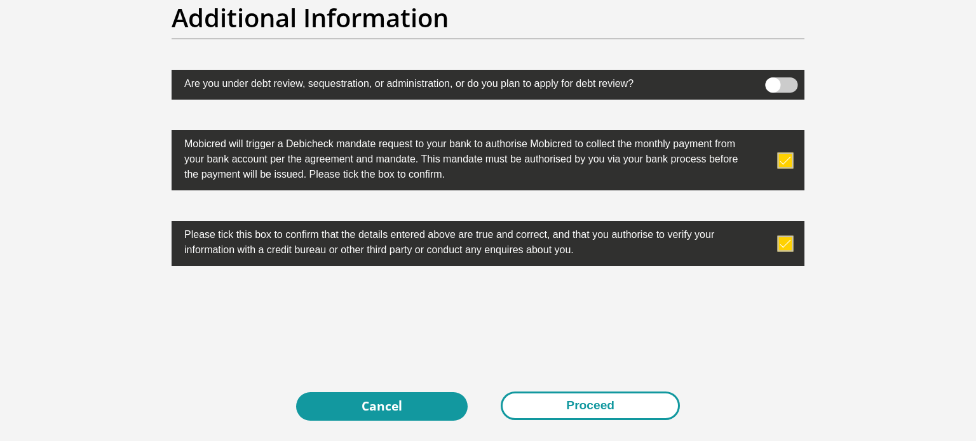
click at [575, 408] on button "Proceed" at bounding box center [590, 406] width 179 height 29
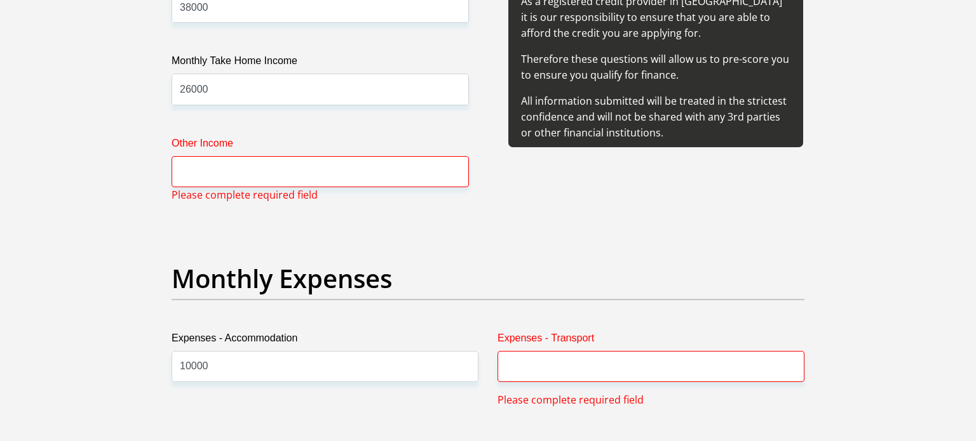
scroll to position [1638, 0]
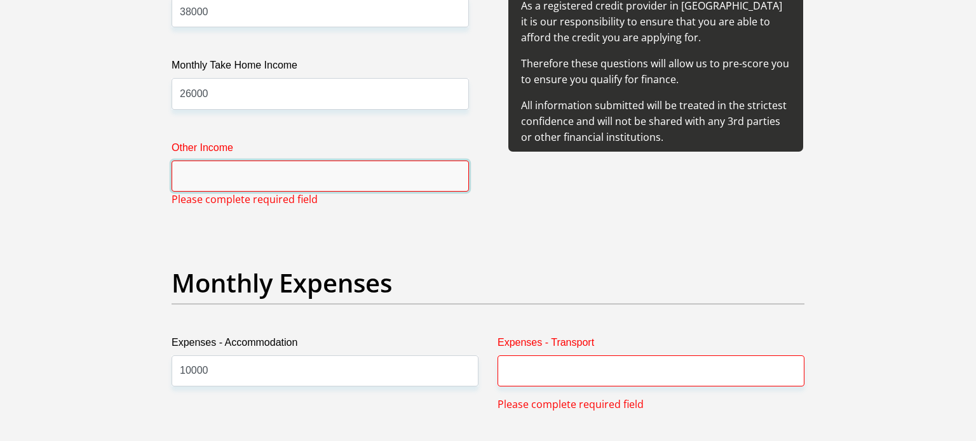
click at [335, 168] on input "Other Income" at bounding box center [320, 176] width 297 height 31
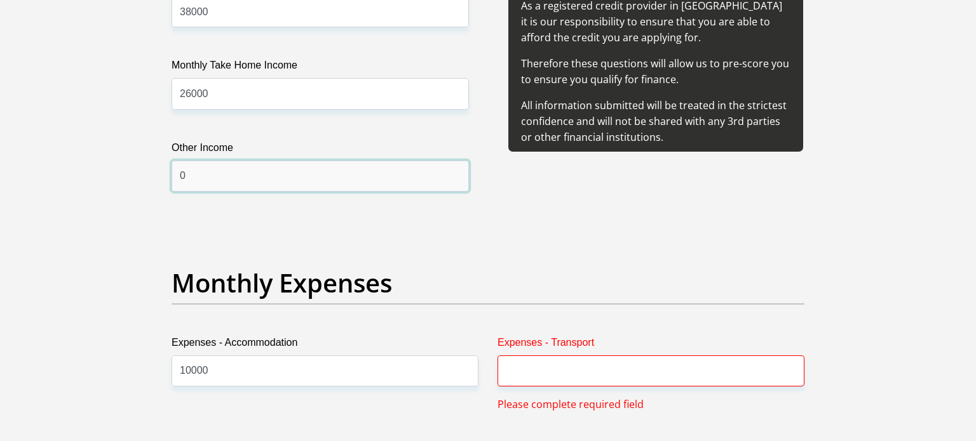
type input "0"
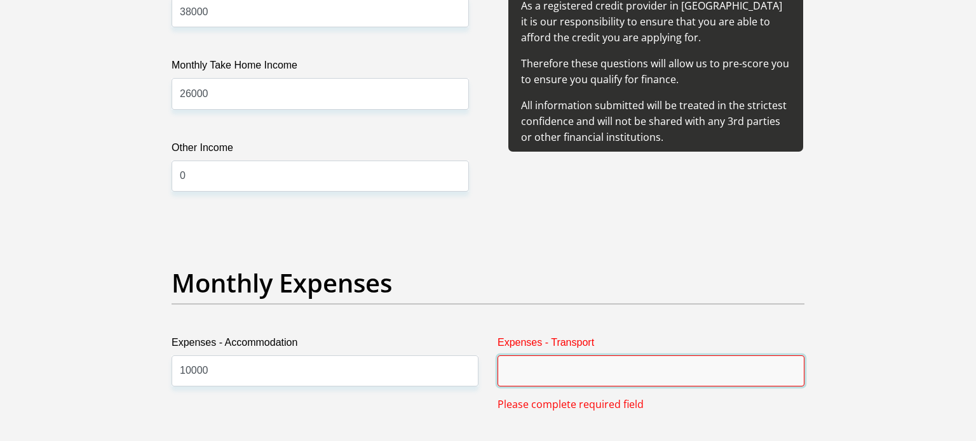
click at [584, 370] on input "Expenses - Transport" at bounding box center [650, 371] width 307 height 31
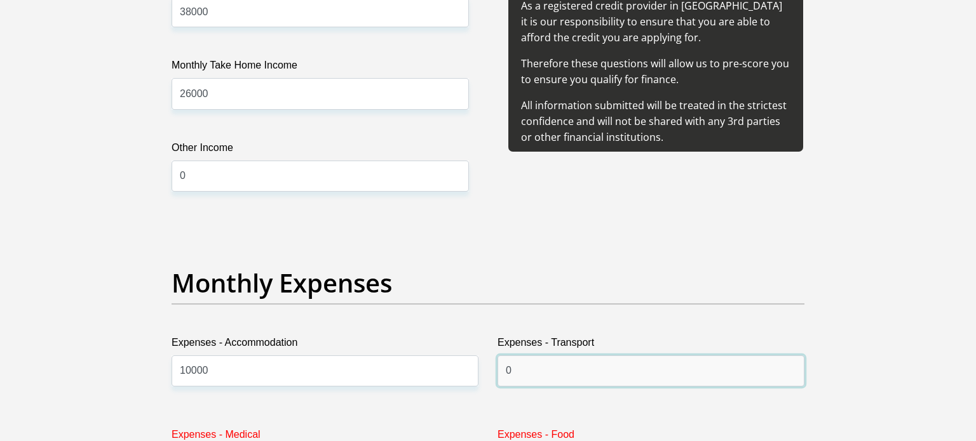
type input "0"
click at [737, 274] on h2 "Monthly Expenses" at bounding box center [488, 283] width 633 height 30
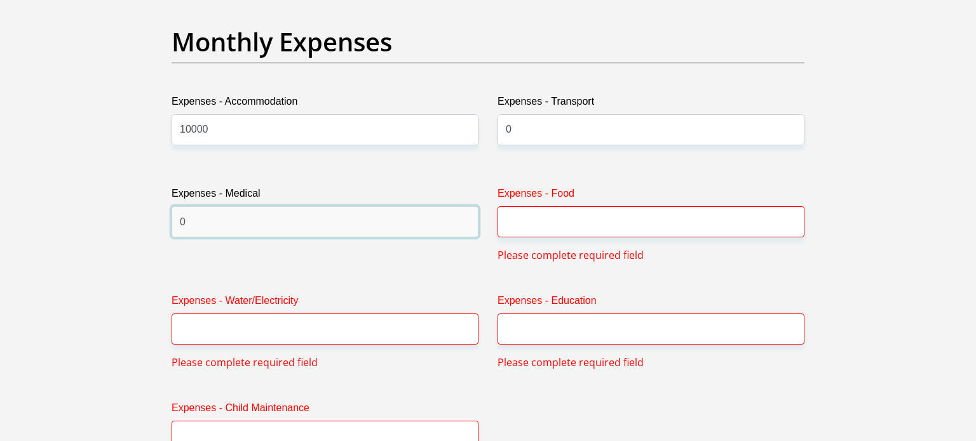
type input "0"
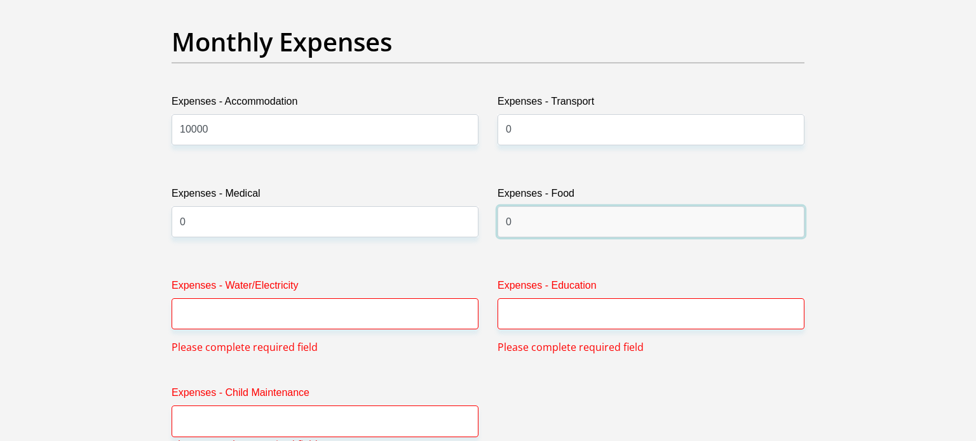
type input "0"
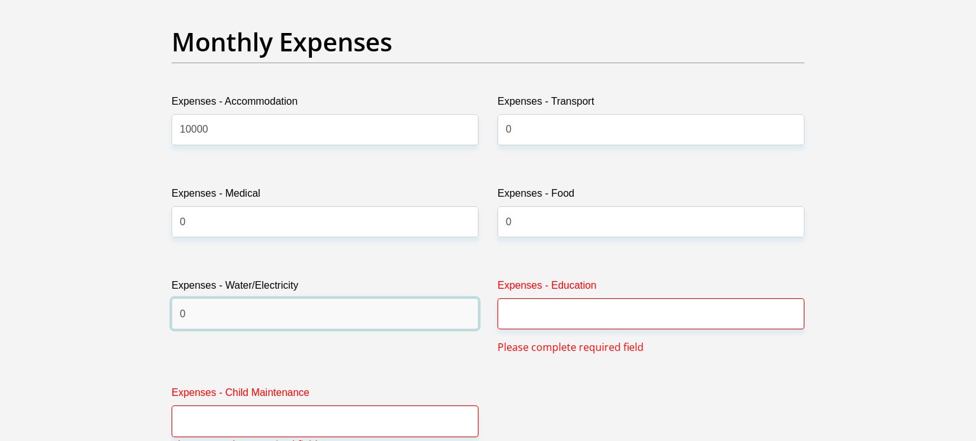
type input "0"
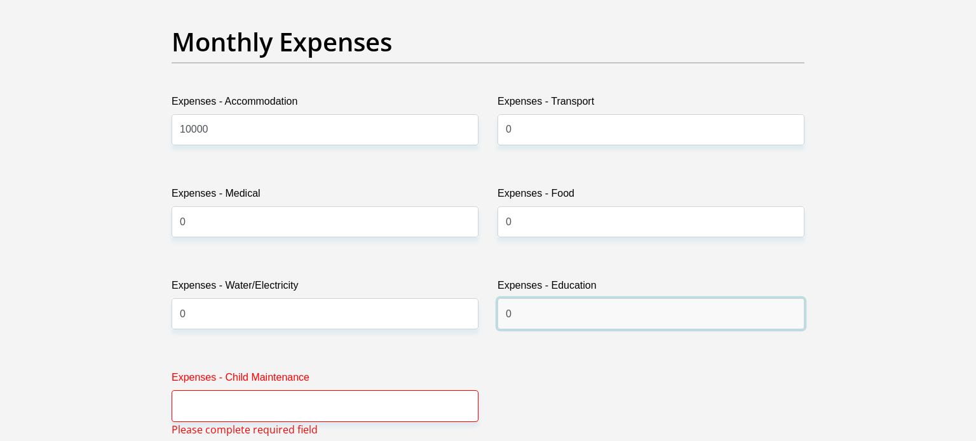
type input "0"
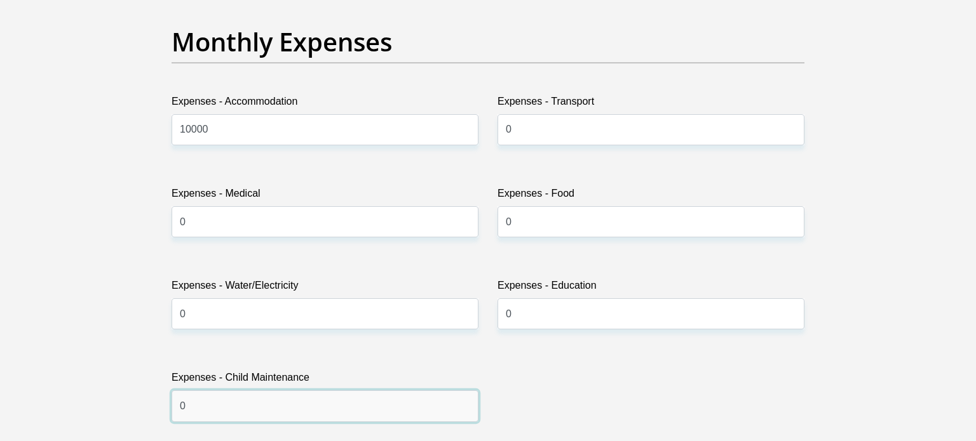
type input "0"
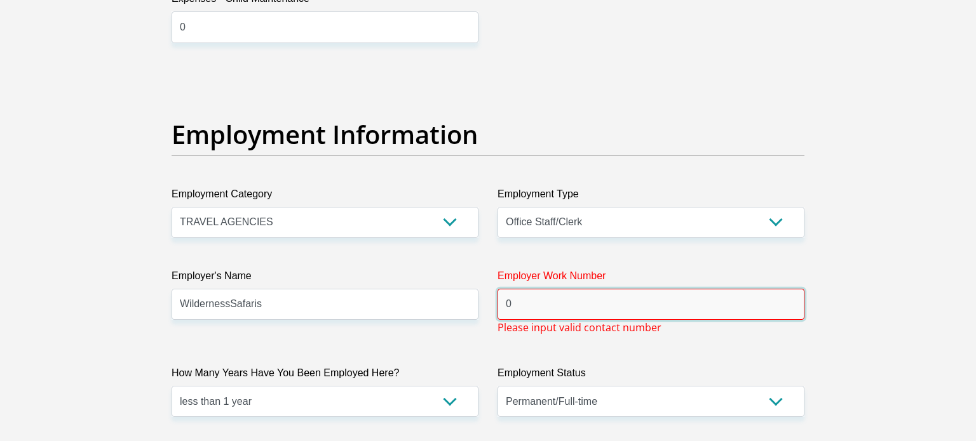
type input "0"
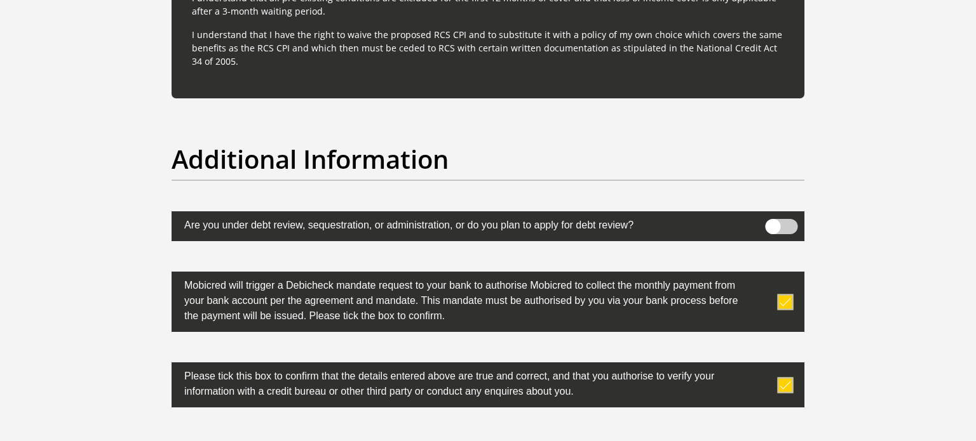
scroll to position [4159, 0]
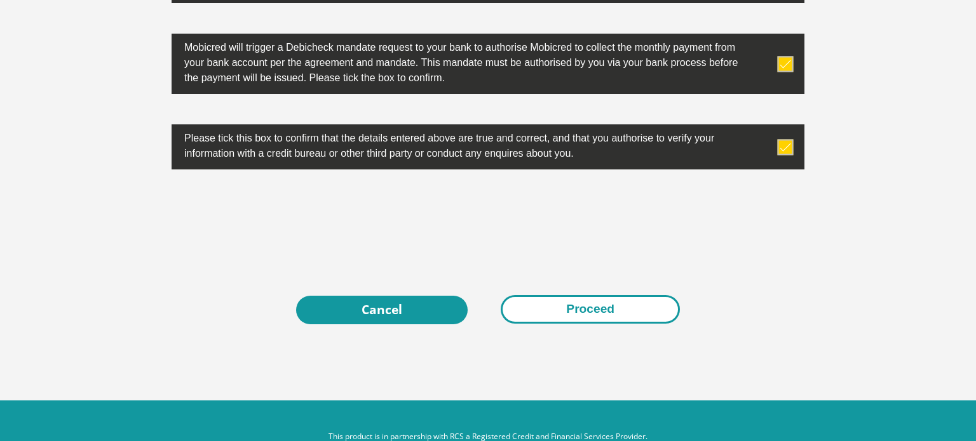
click at [544, 306] on button "Proceed" at bounding box center [590, 309] width 179 height 29
click at [587, 309] on button "Proceed" at bounding box center [590, 309] width 179 height 29
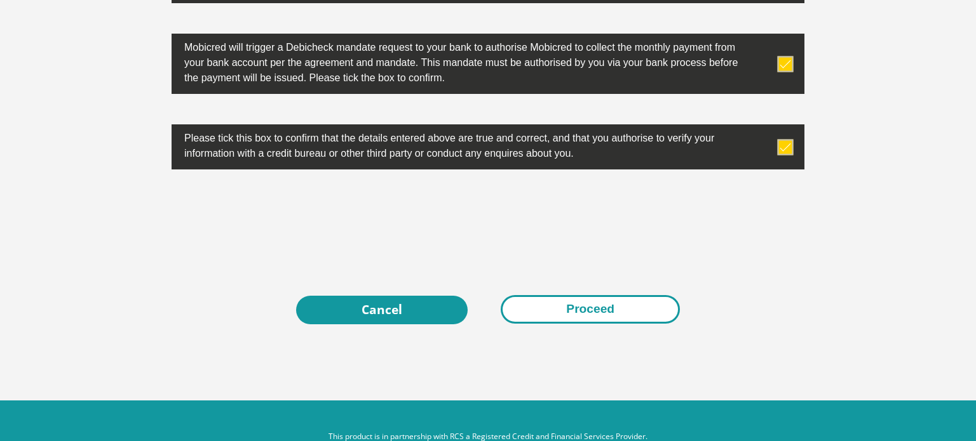
click at [587, 309] on button "Proceed" at bounding box center [590, 309] width 179 height 29
click at [596, 309] on button "Proceed" at bounding box center [590, 309] width 179 height 29
click at [612, 302] on button "Proceed" at bounding box center [590, 309] width 179 height 29
